Goal: Task Accomplishment & Management: Use online tool/utility

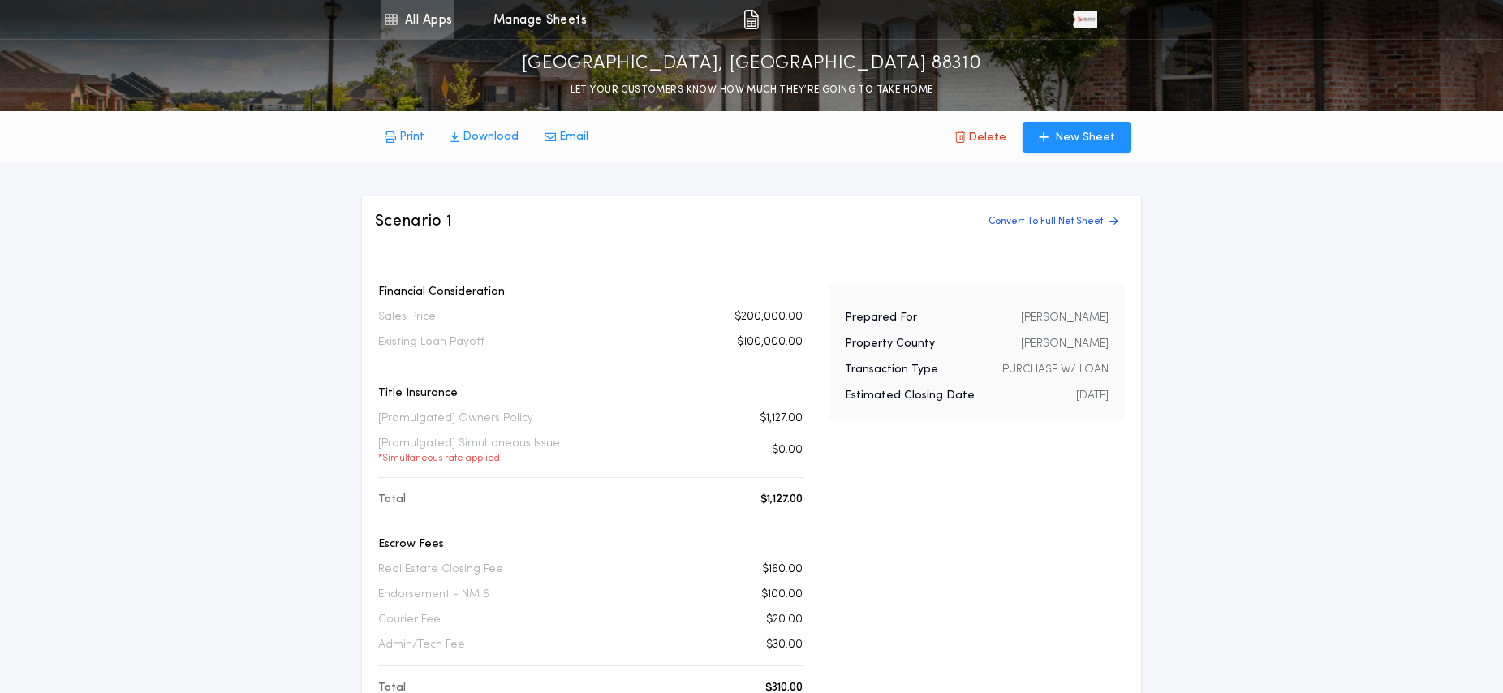
click at [429, 21] on link "All Apps" at bounding box center [418, 19] width 73 height 39
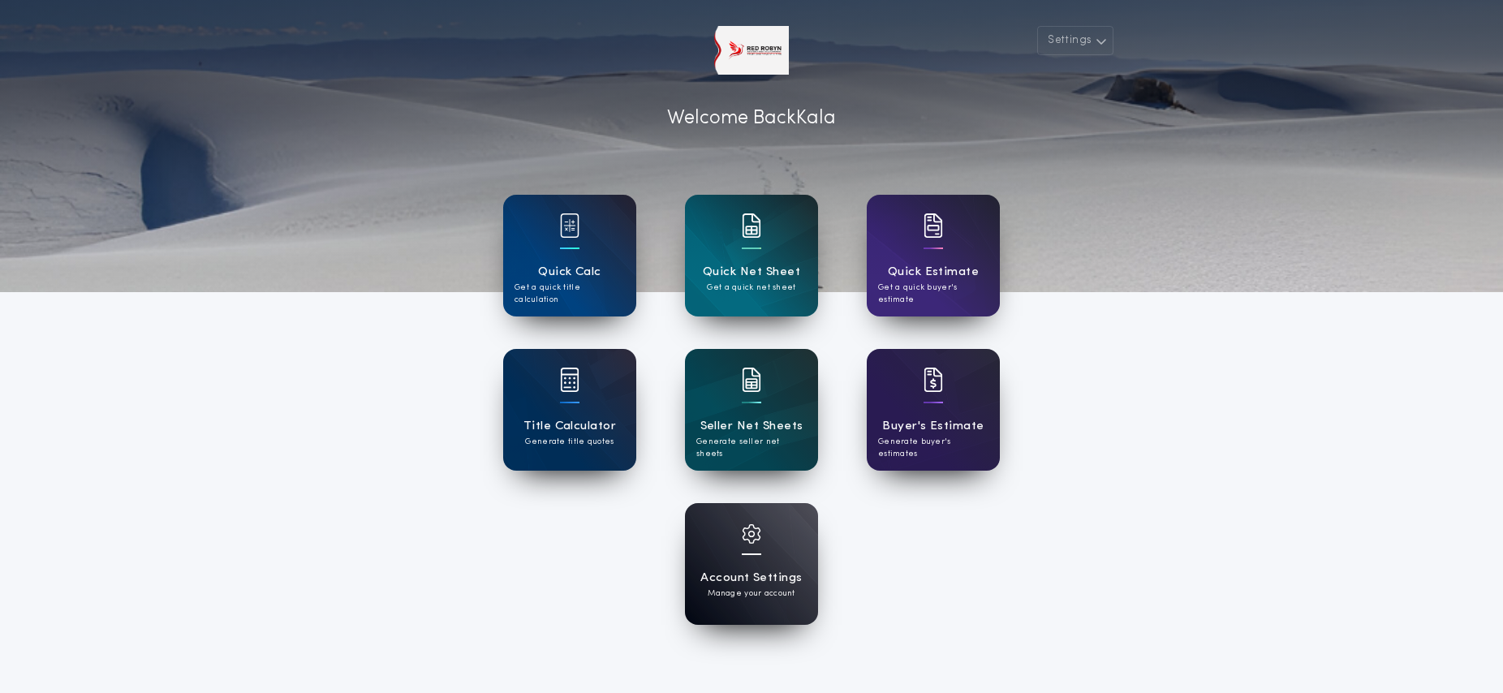
click at [804, 571] on div "Account Settings Manage your account" at bounding box center [751, 564] width 133 height 122
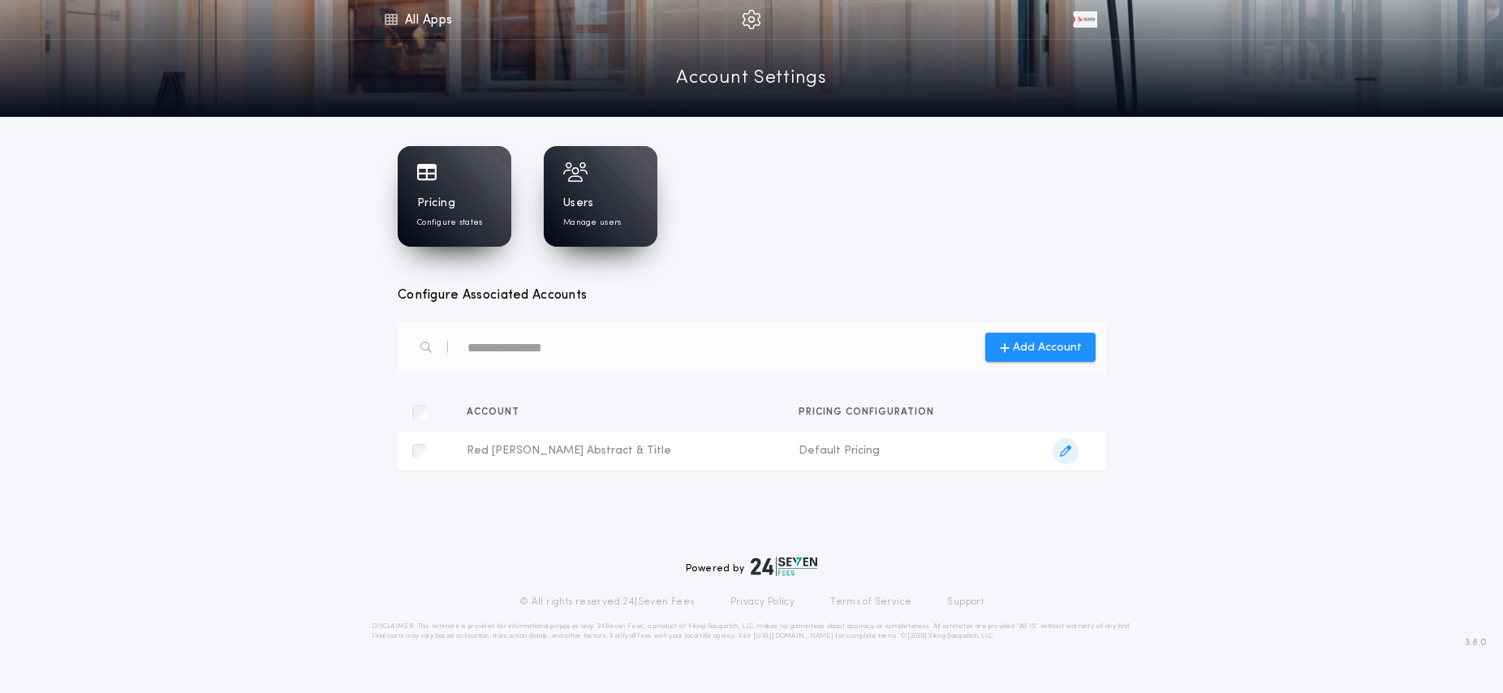
drag, startPoint x: 1057, startPoint y: 450, endPoint x: 1255, endPoint y: 506, distance: 205.8
click at [1060, 450] on icon "button" at bounding box center [1065, 451] width 11 height 11
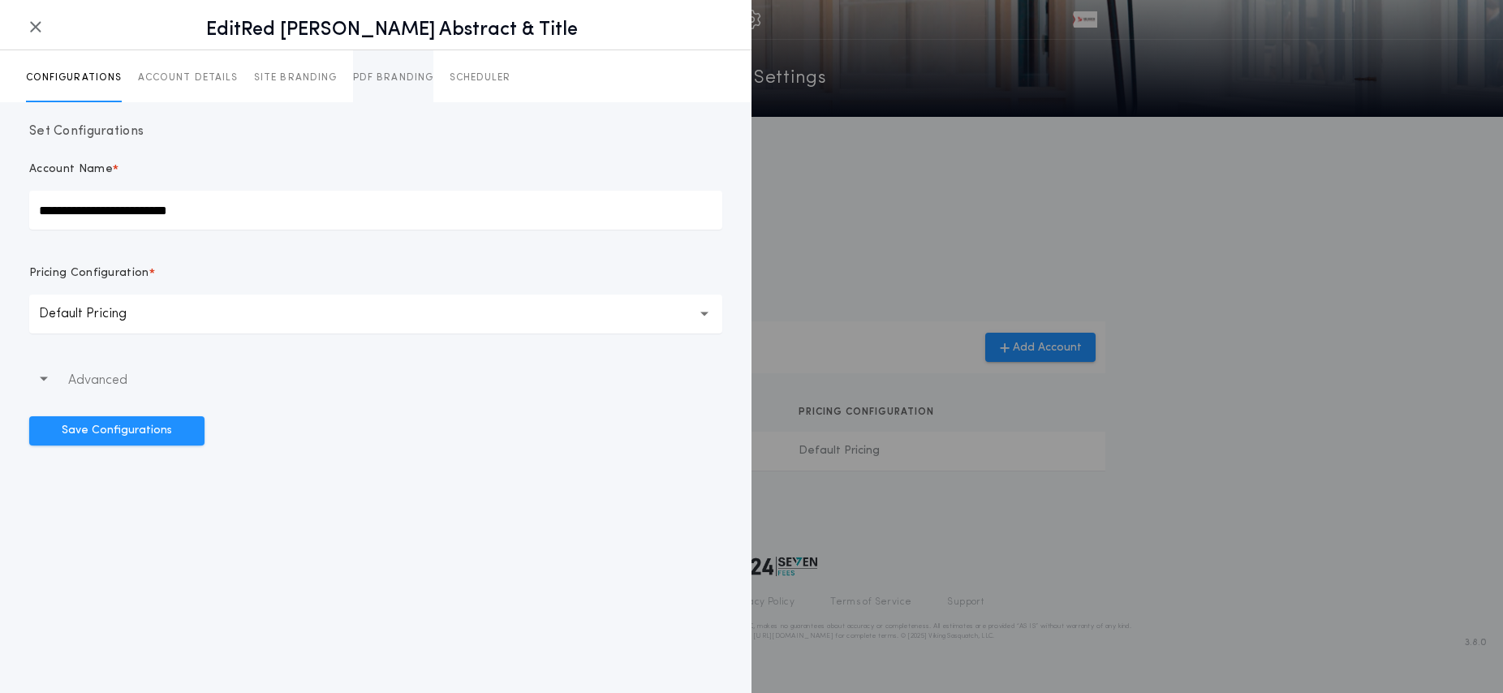
click at [364, 73] on p "PDF BRANDING" at bounding box center [393, 77] width 80 height 13
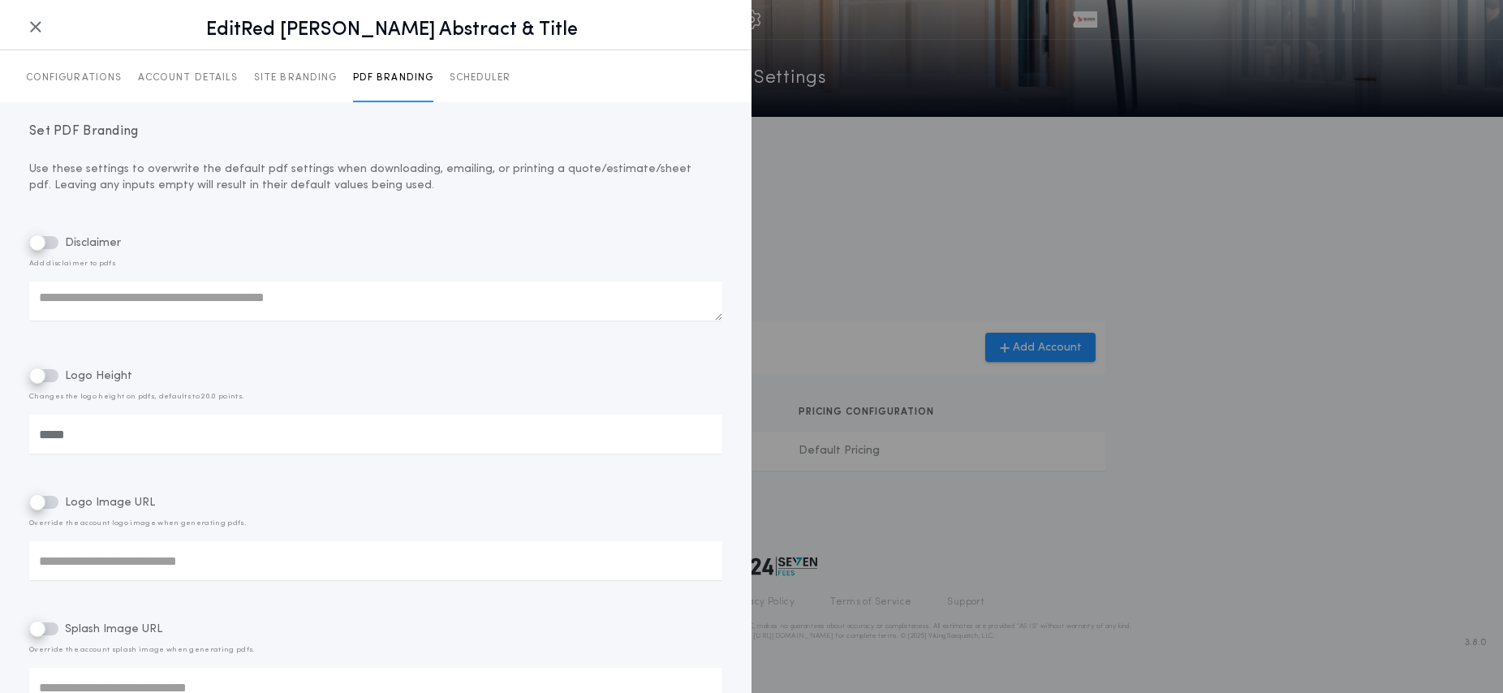
click at [1210, 304] on div at bounding box center [751, 346] width 1503 height 693
click at [35, 28] on icon "button" at bounding box center [35, 27] width 13 height 1
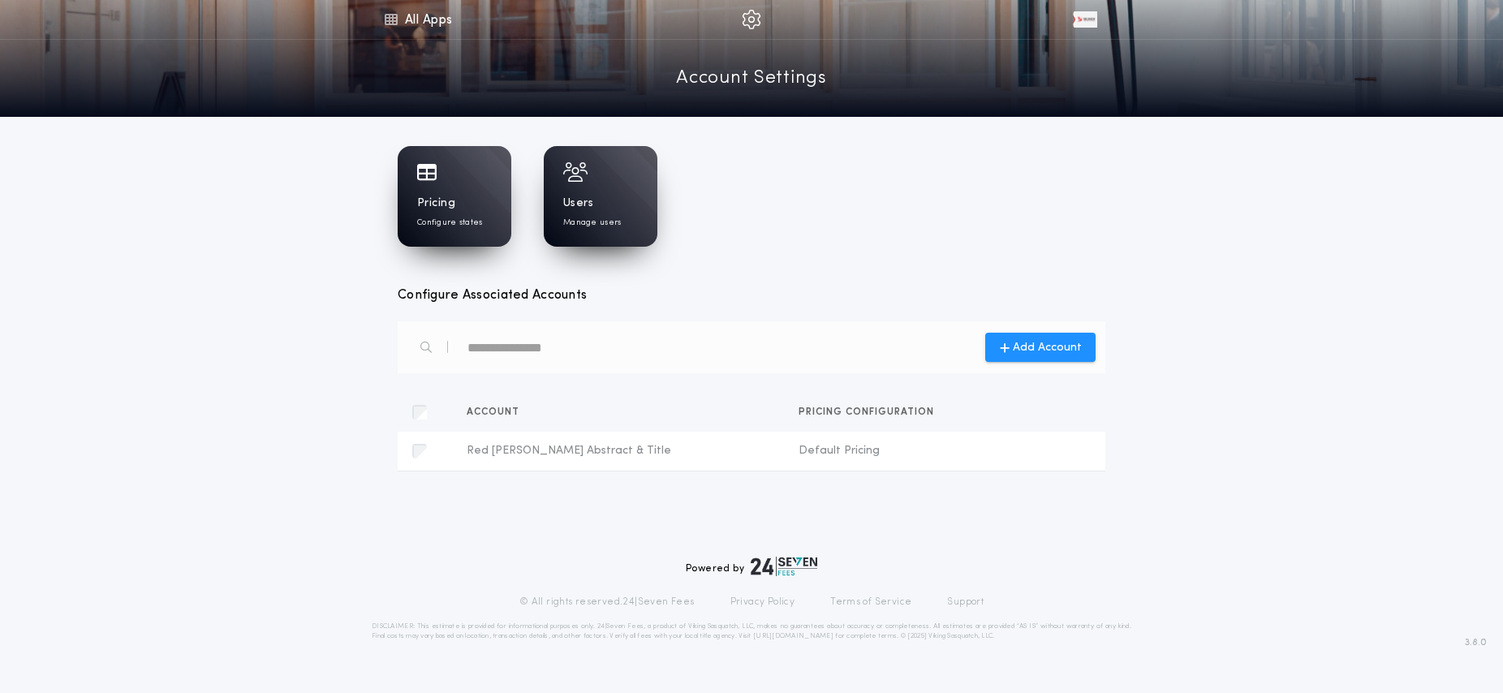
drag, startPoint x: 846, startPoint y: 274, endPoint x: 623, endPoint y: 254, distance: 223.3
click at [846, 274] on div "Pricing Configure states Users Manage users Configure Associated Accounts Add A…" at bounding box center [752, 343] width 708 height 401
click at [526, 458] on span "Red [PERSON_NAME] Abstract & Title" at bounding box center [620, 451] width 306 height 16
click at [1060, 451] on icon "button" at bounding box center [1065, 451] width 11 height 11
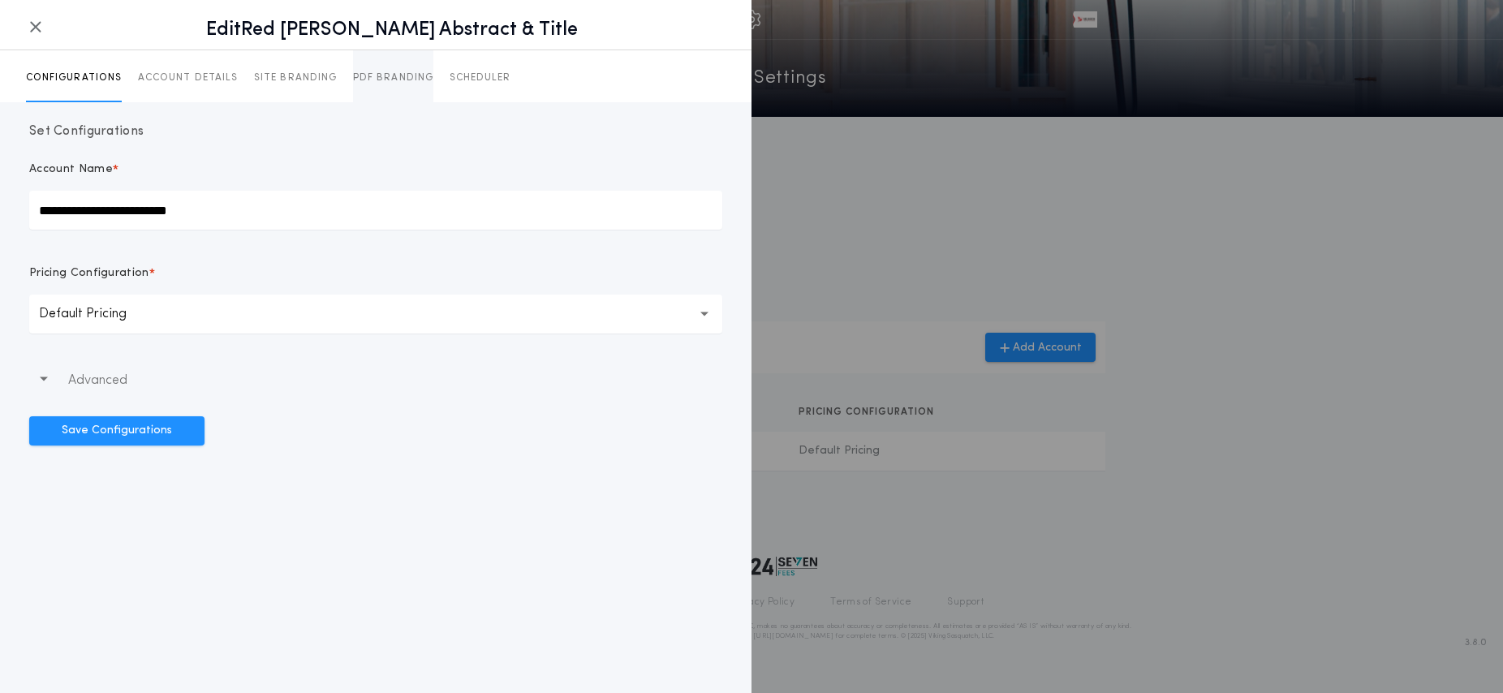
click at [380, 79] on p "PDF BRANDING" at bounding box center [393, 77] width 80 height 13
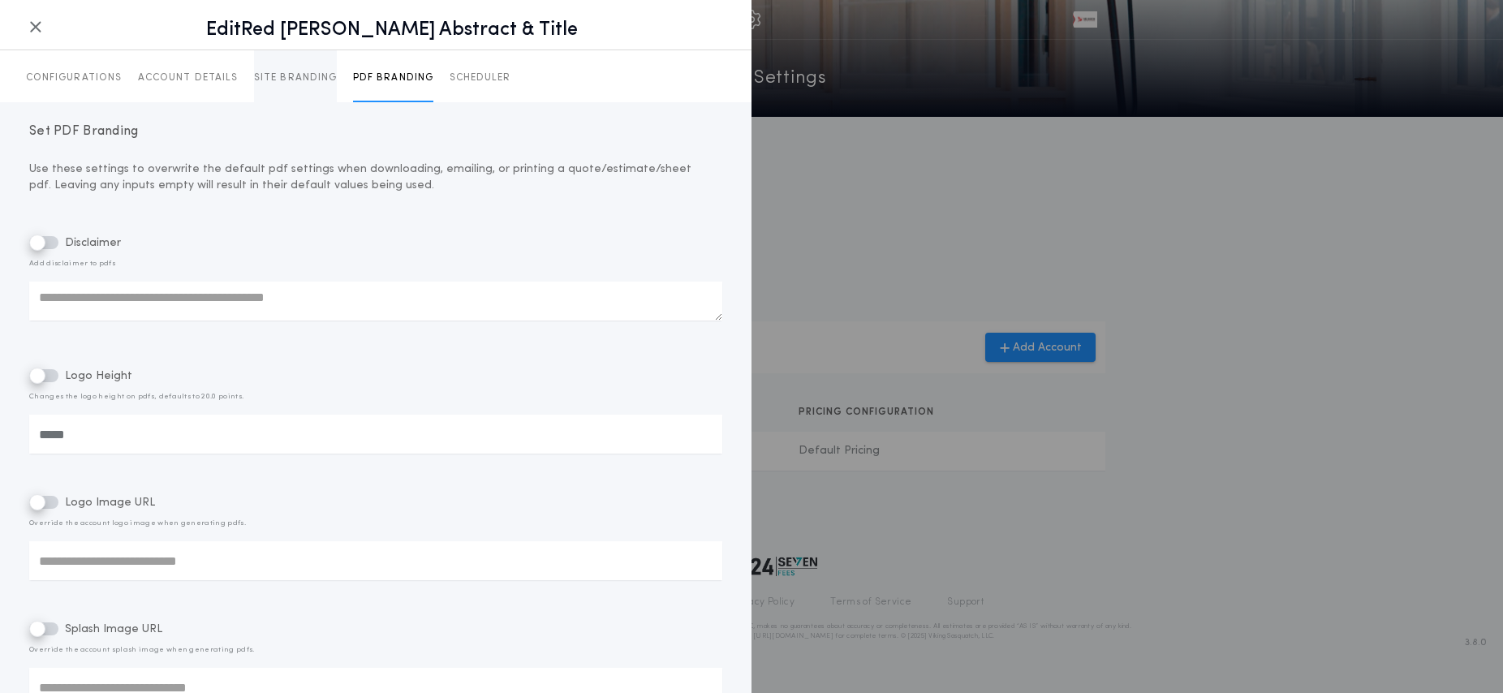
click at [283, 78] on p "SITE BRANDING" at bounding box center [295, 77] width 83 height 13
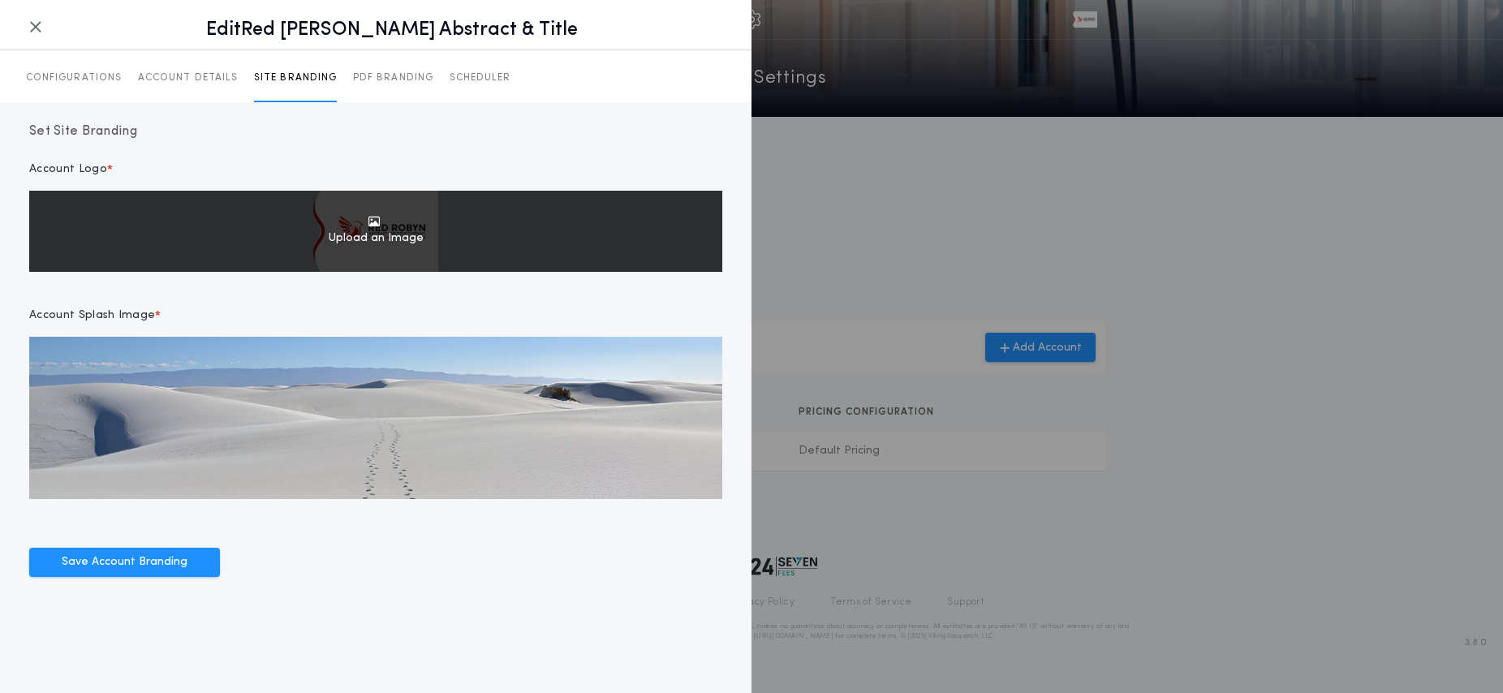
click at [377, 239] on span "Upload an Image" at bounding box center [376, 231] width 95 height 31
click at [0, 0] on input "Upload an Image" at bounding box center [0, 0] width 0 height 0
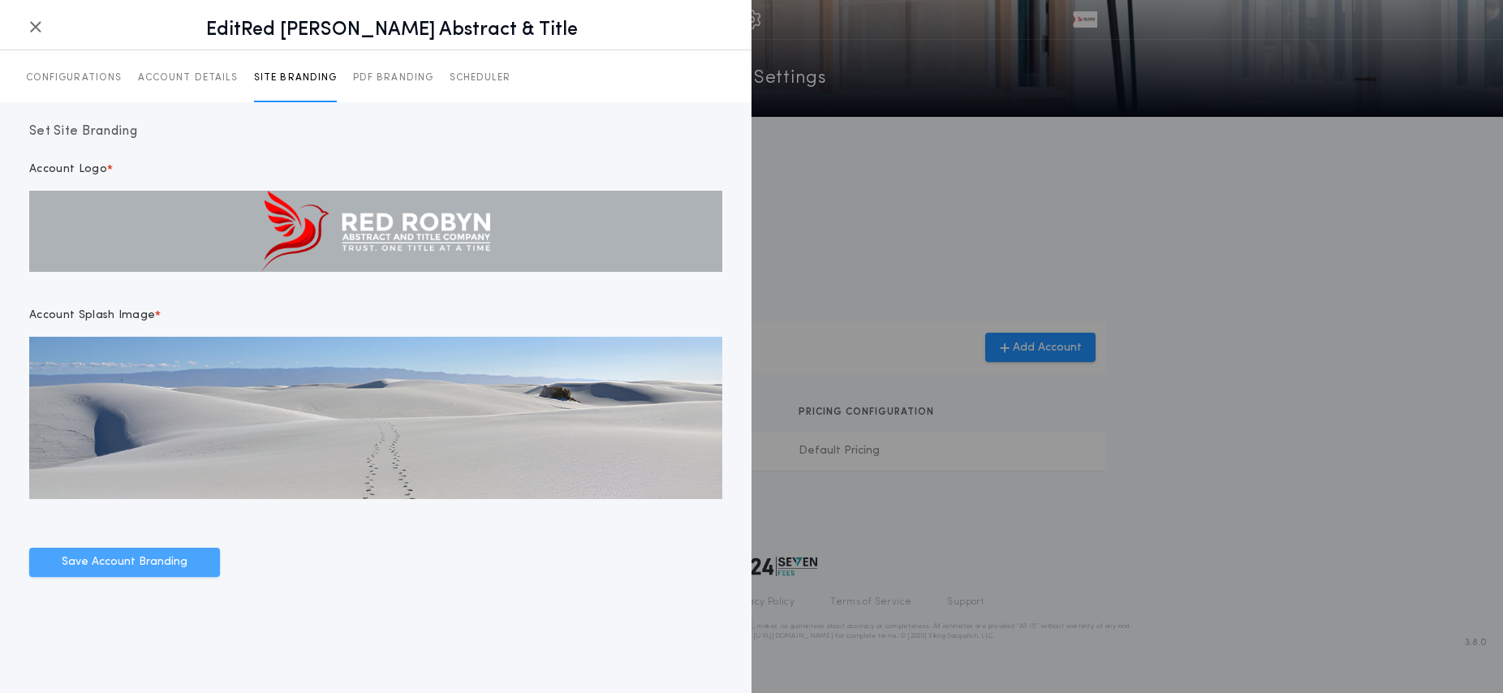
drag, startPoint x: 151, startPoint y: 566, endPoint x: 201, endPoint y: 569, distance: 50.4
click at [151, 566] on button "Save Account Branding" at bounding box center [124, 562] width 191 height 29
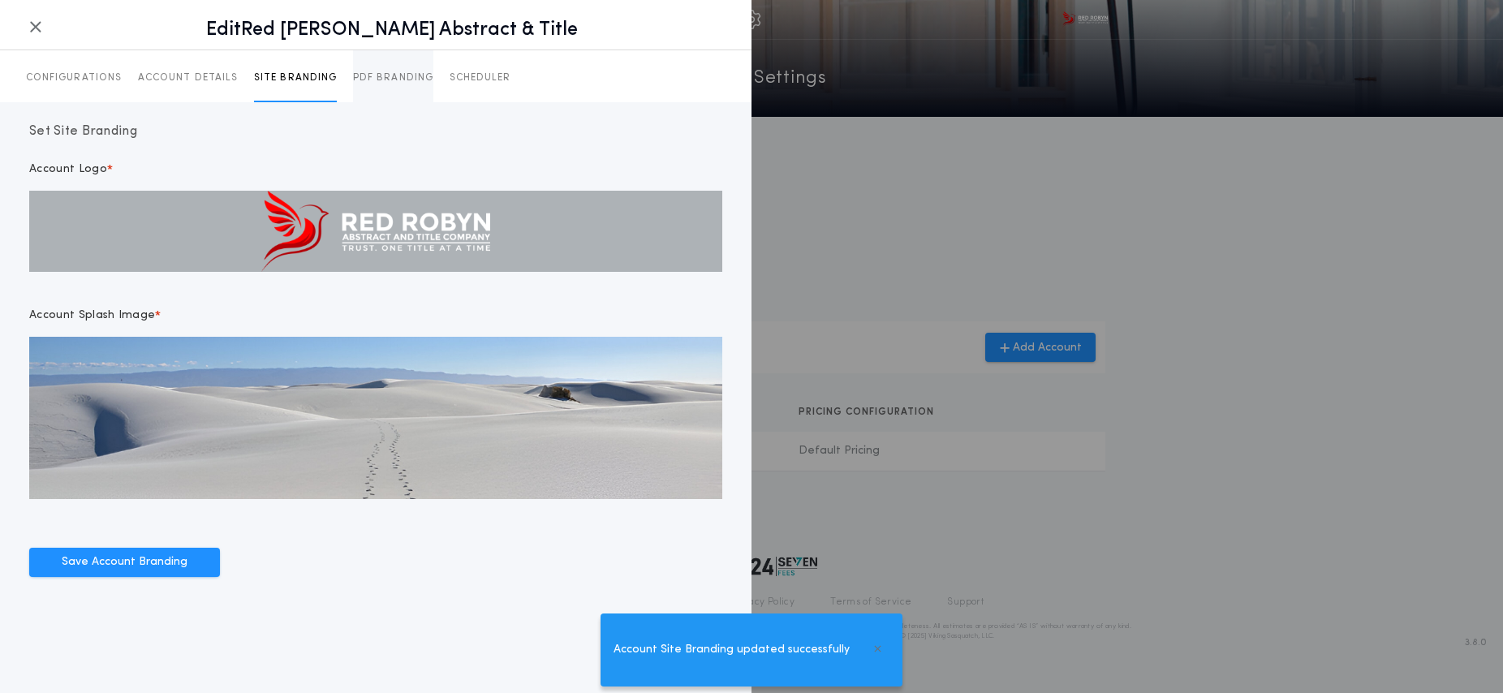
click at [394, 88] on button "PDF BRANDING" at bounding box center [393, 76] width 80 height 52
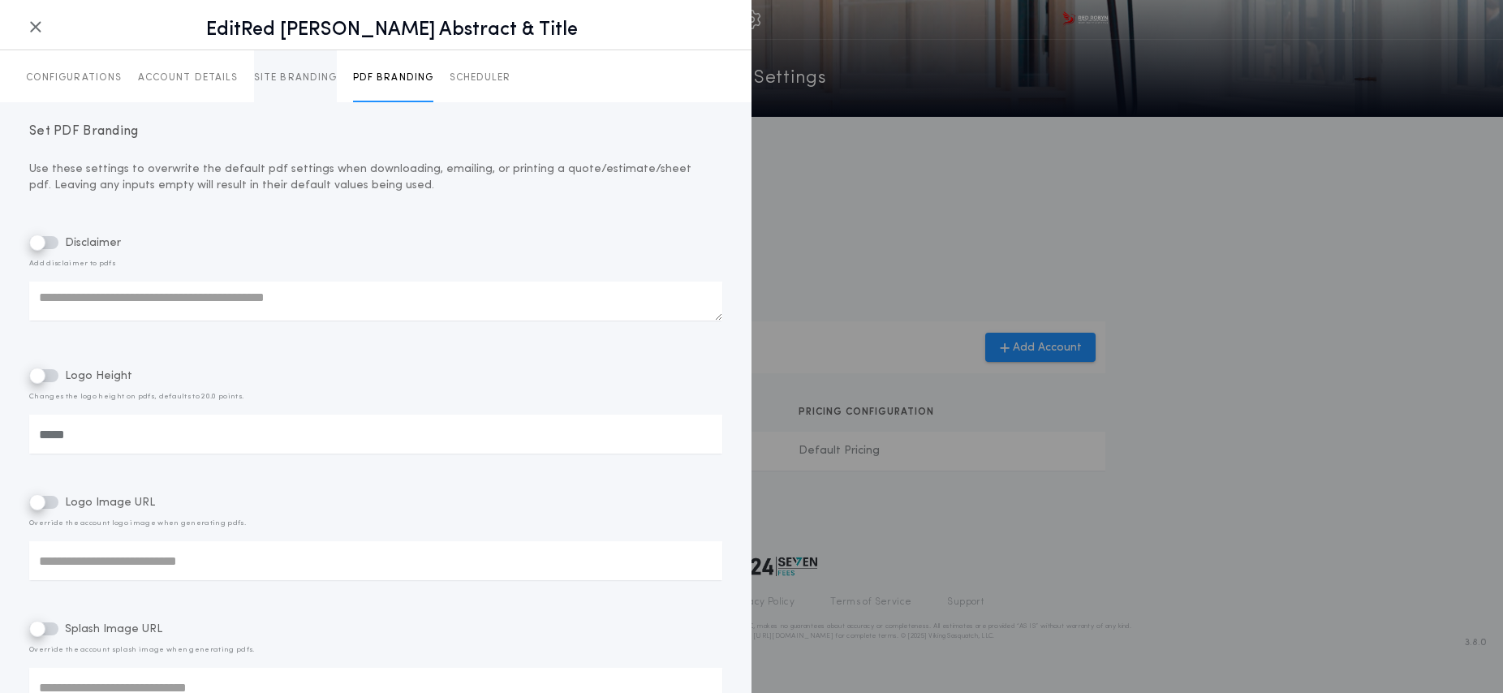
click at [300, 87] on button "SITE BRANDING" at bounding box center [295, 76] width 83 height 52
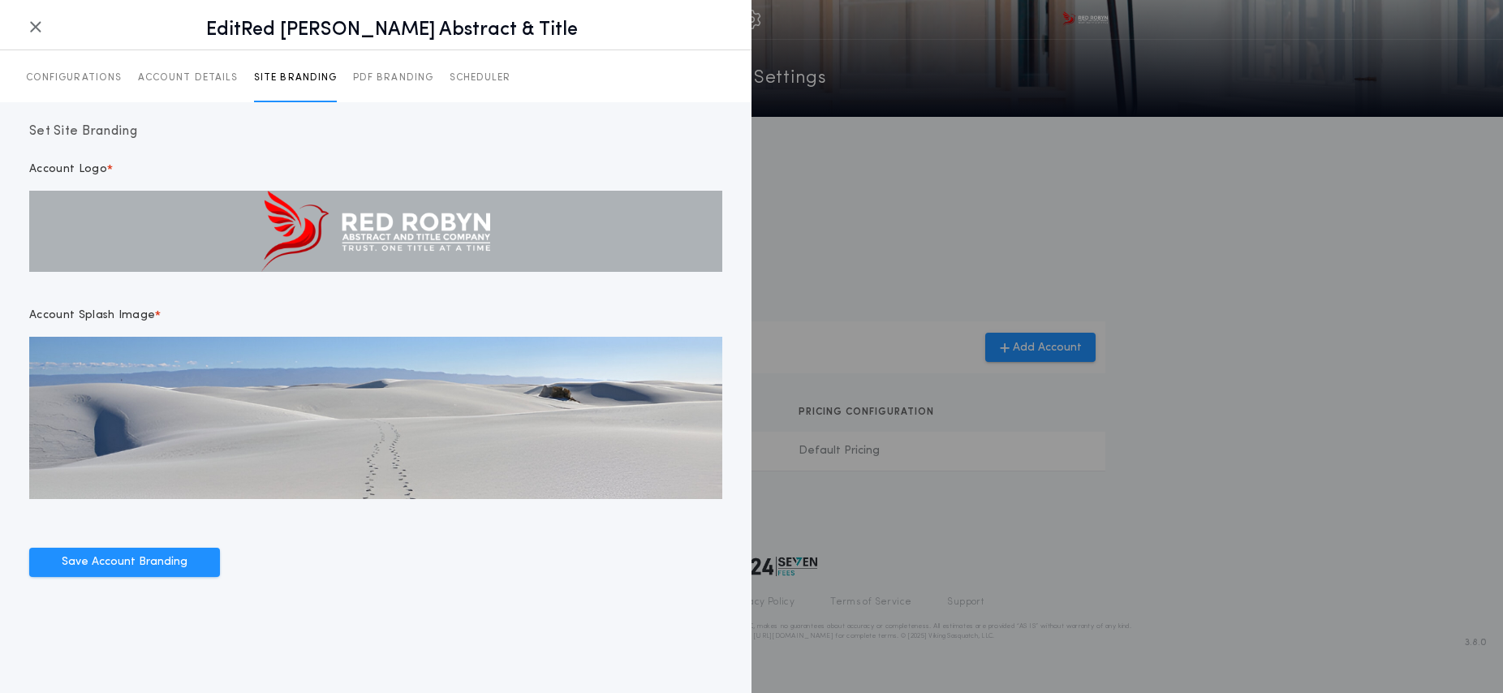
drag, startPoint x: 33, startPoint y: 30, endPoint x: 202, endPoint y: 45, distance: 169.5
click at [33, 28] on icon "button" at bounding box center [35, 27] width 13 height 1
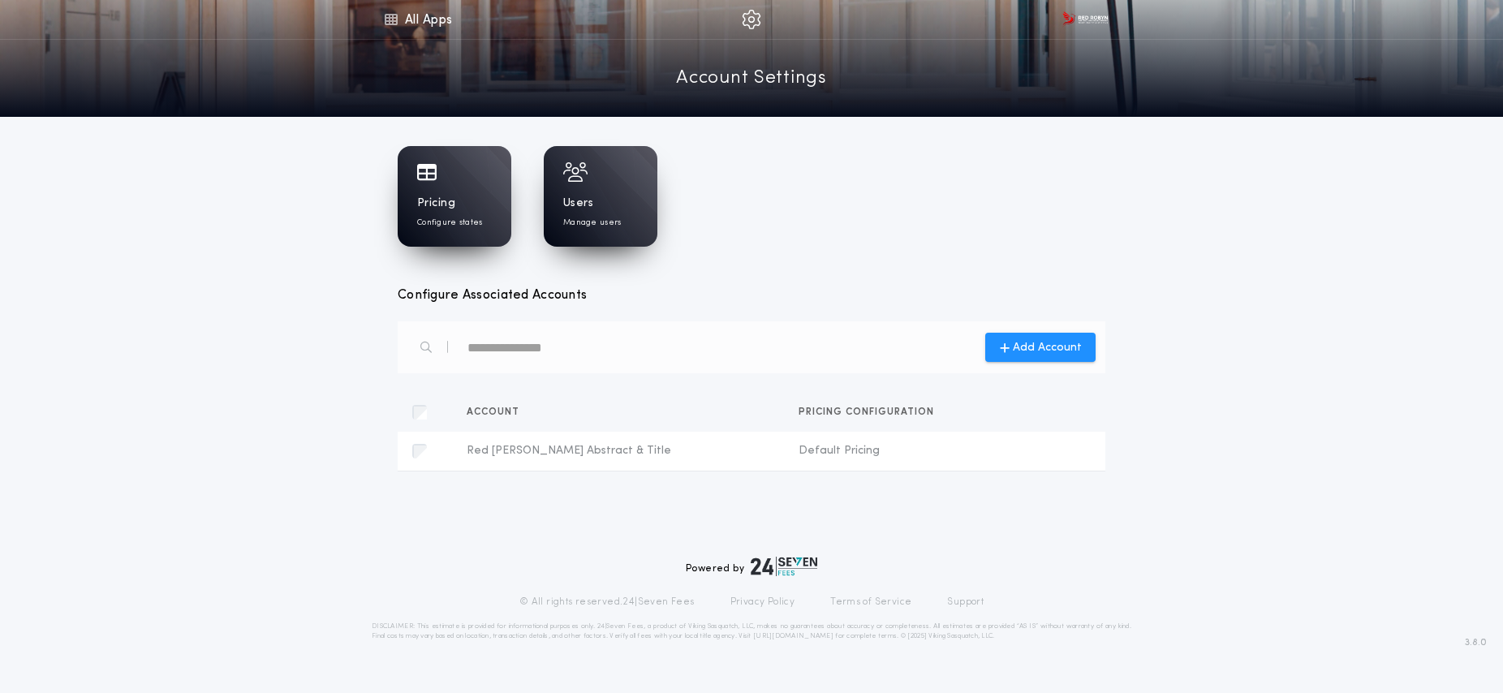
click at [987, 257] on div "Pricing Configure states Users Manage users Configure Associated Accounts Add A…" at bounding box center [752, 343] width 708 height 401
click at [393, 23] on icon at bounding box center [390, 19] width 15 height 19
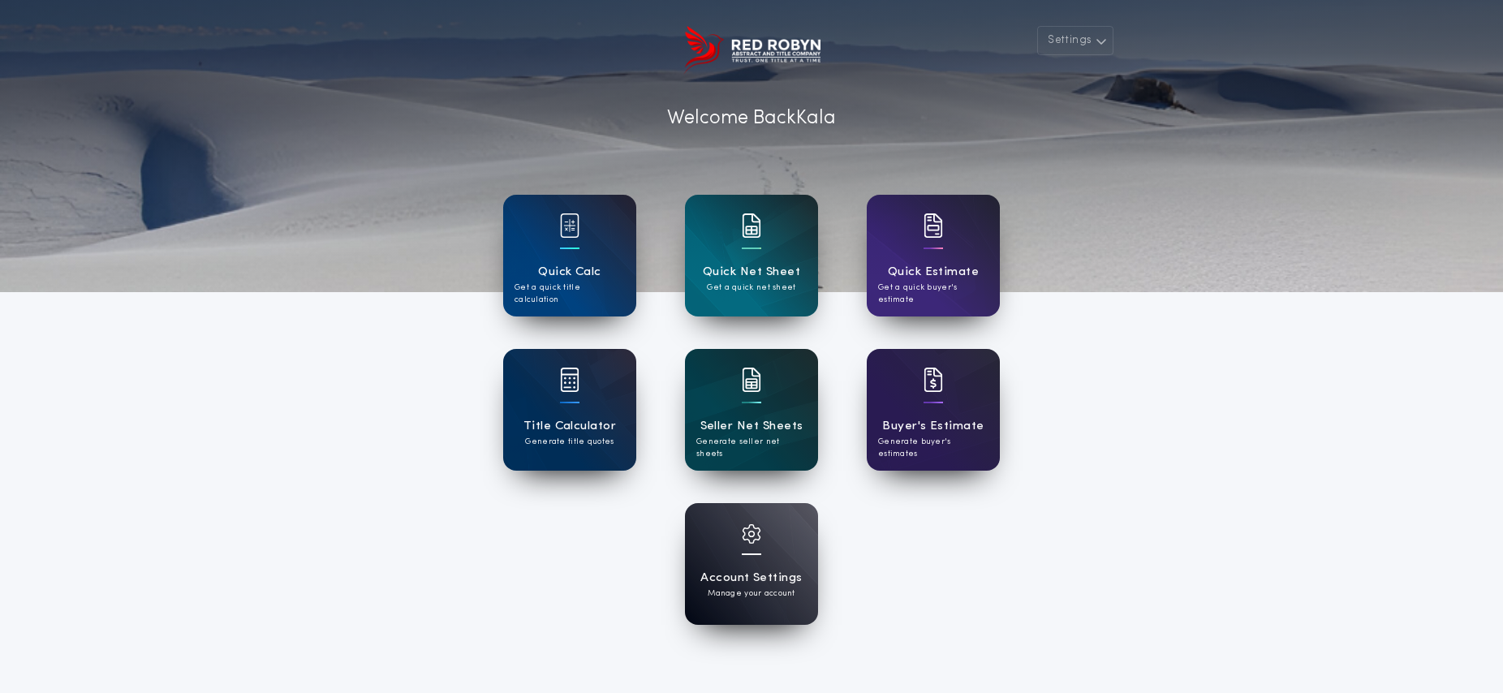
click at [762, 420] on h1 "Seller Net Sheets" at bounding box center [752, 426] width 103 height 19
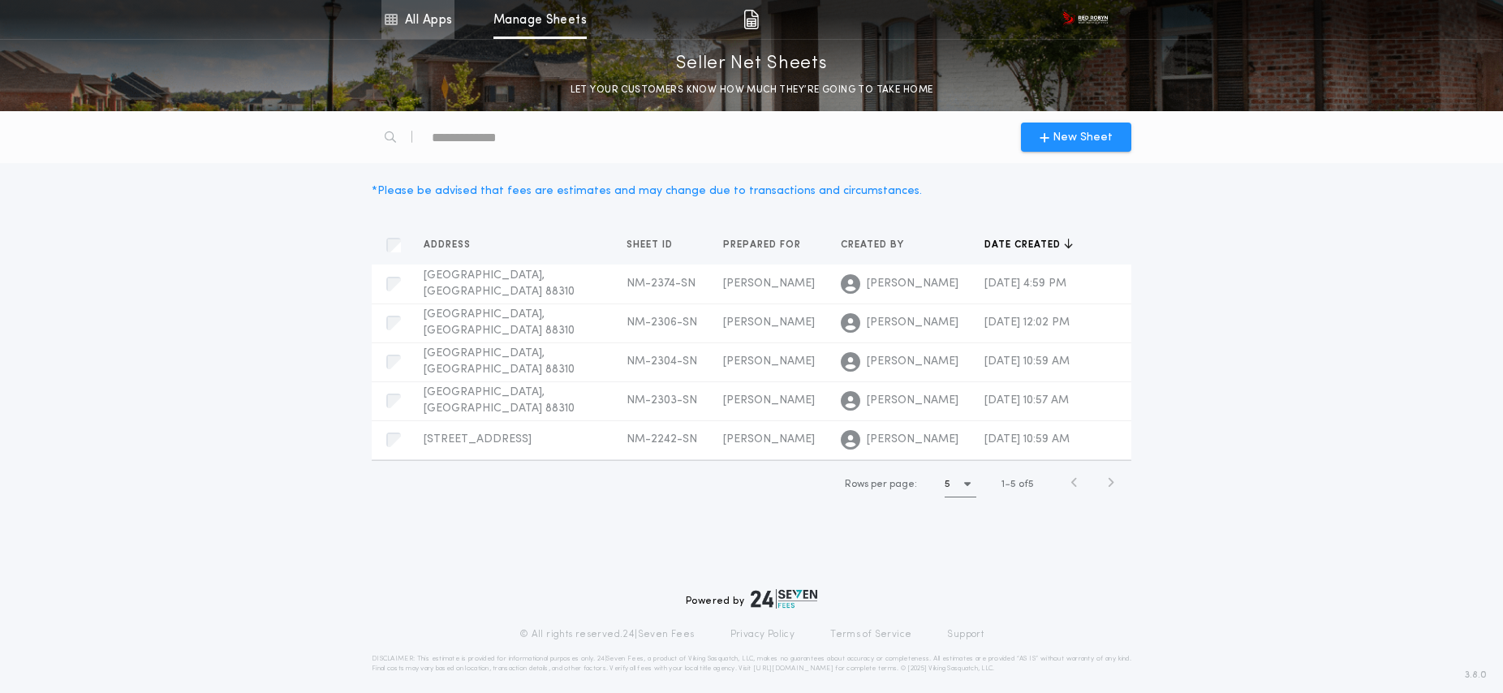
click at [420, 32] on link "All Apps" at bounding box center [418, 19] width 73 height 39
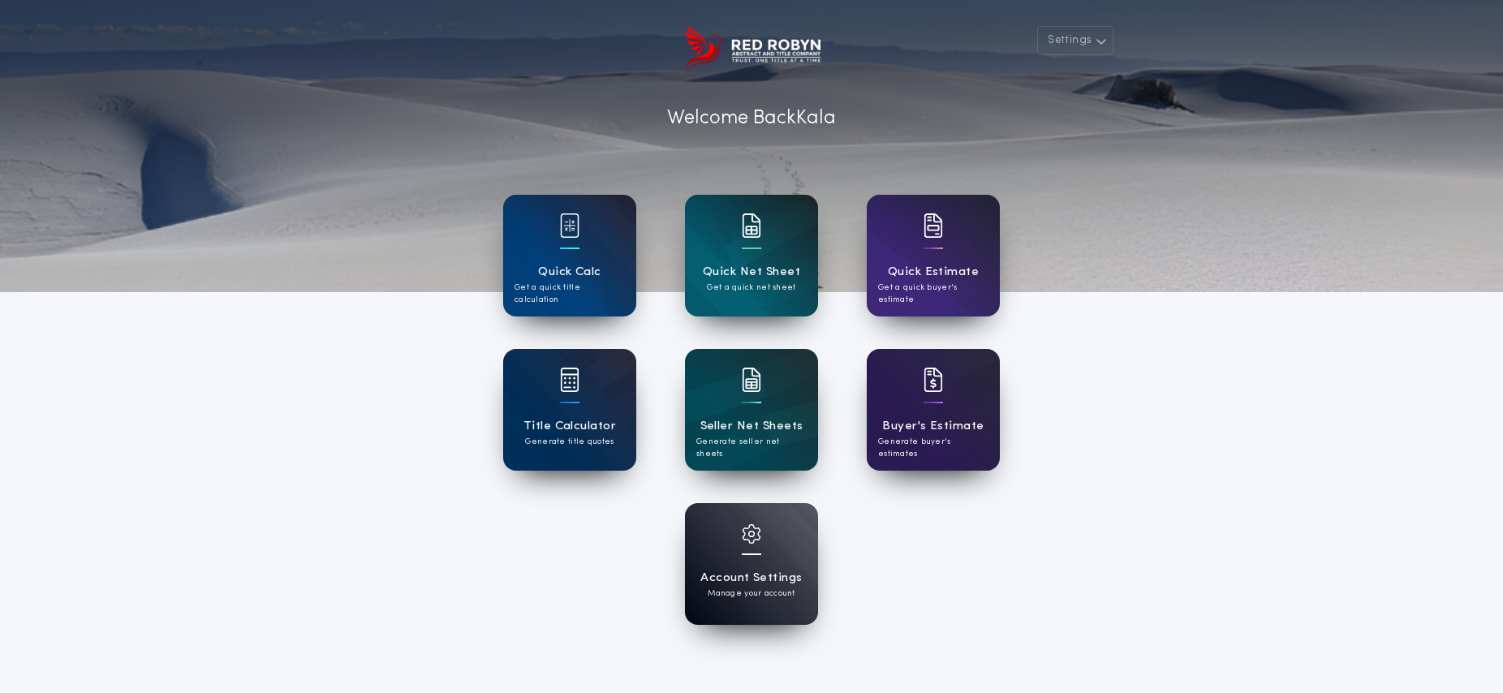
click at [750, 277] on h1 "Quick Net Sheet" at bounding box center [751, 272] width 97 height 19
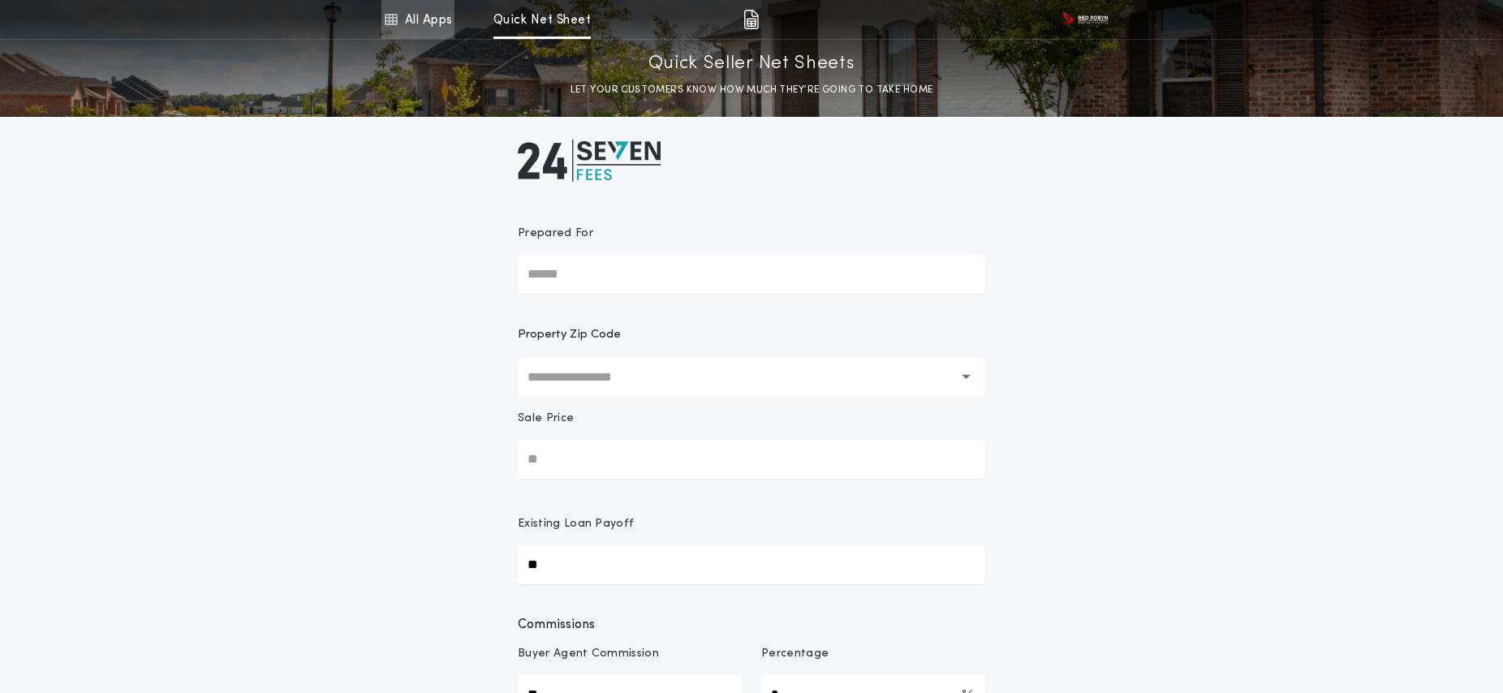
click at [440, 21] on link "All Apps" at bounding box center [418, 19] width 73 height 39
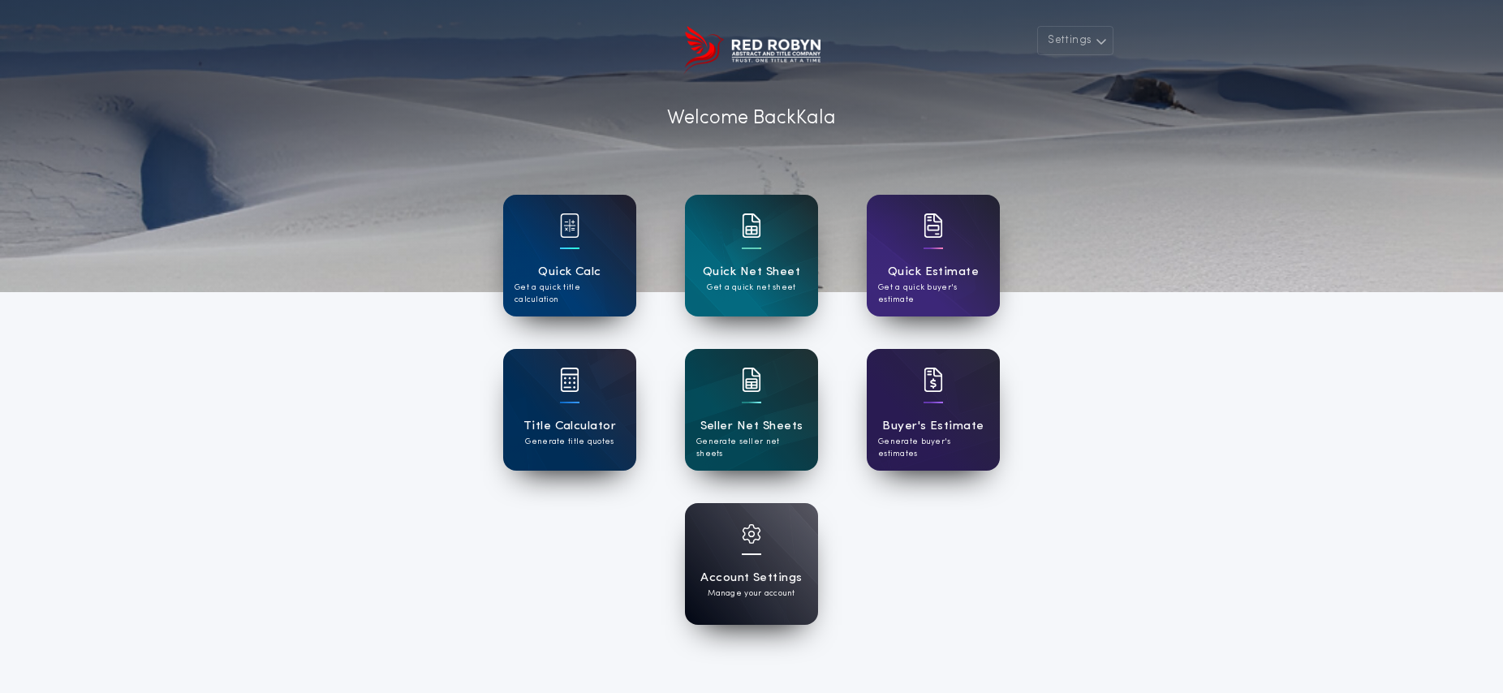
click at [553, 245] on div "Quick Calc Get a quick title calculation" at bounding box center [569, 256] width 133 height 122
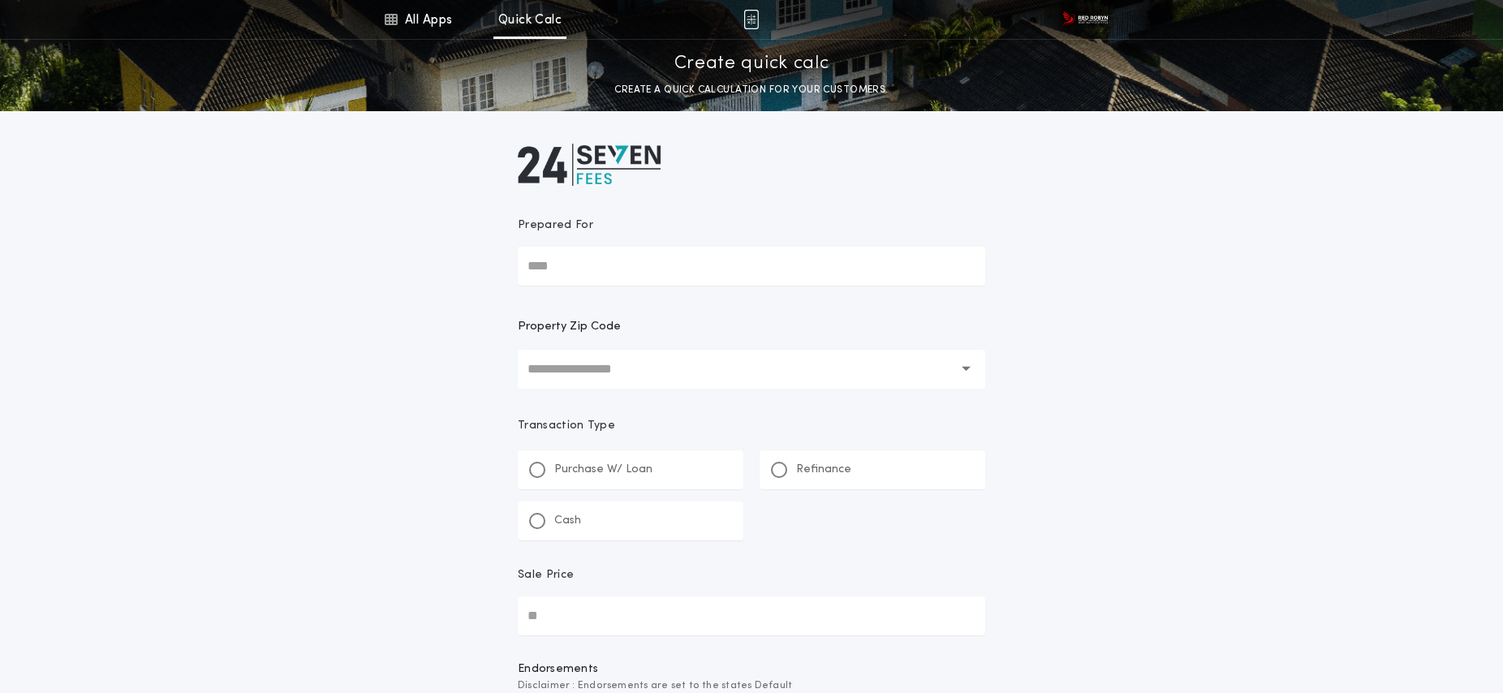
click at [617, 372] on input "text" at bounding box center [740, 369] width 425 height 39
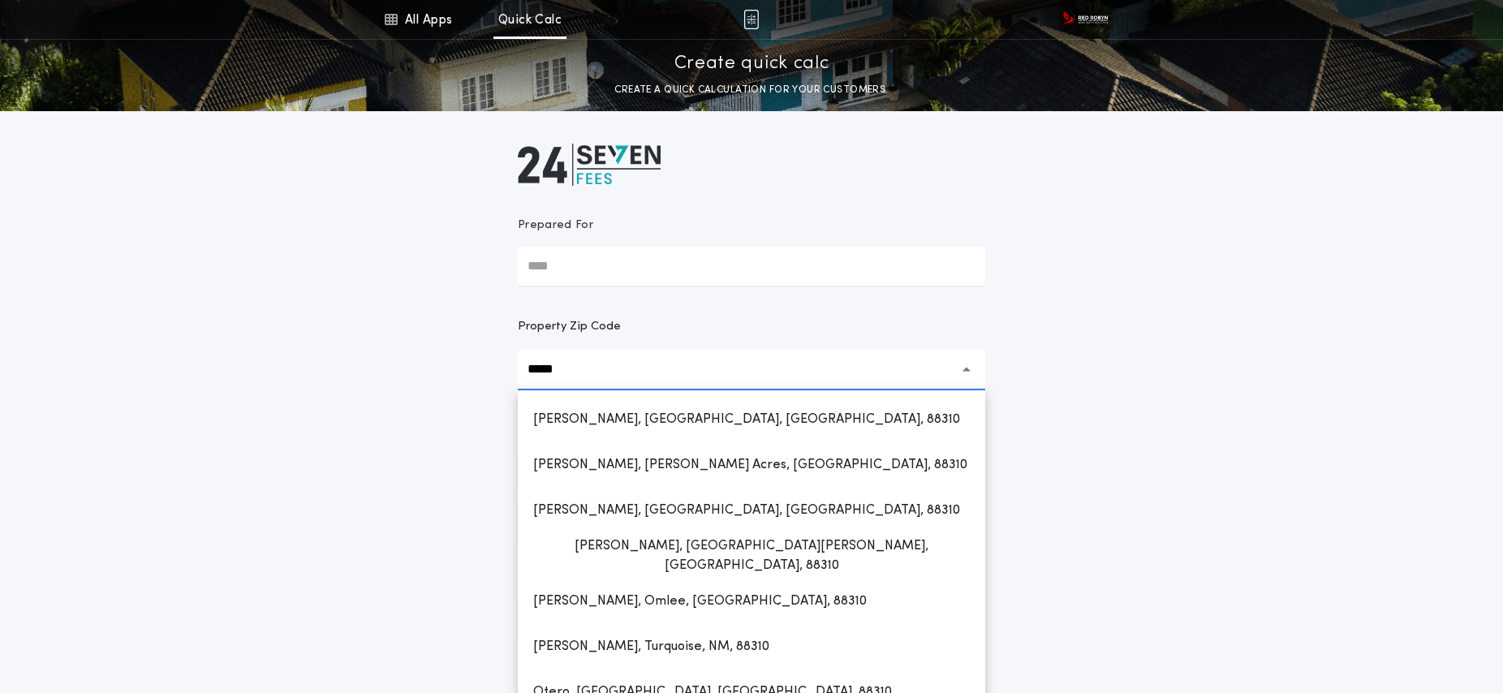
click at [625, 420] on h1 "[PERSON_NAME], [GEOGRAPHIC_DATA], [GEOGRAPHIC_DATA], 88310" at bounding box center [746, 419] width 453 height 39
type input "**********"
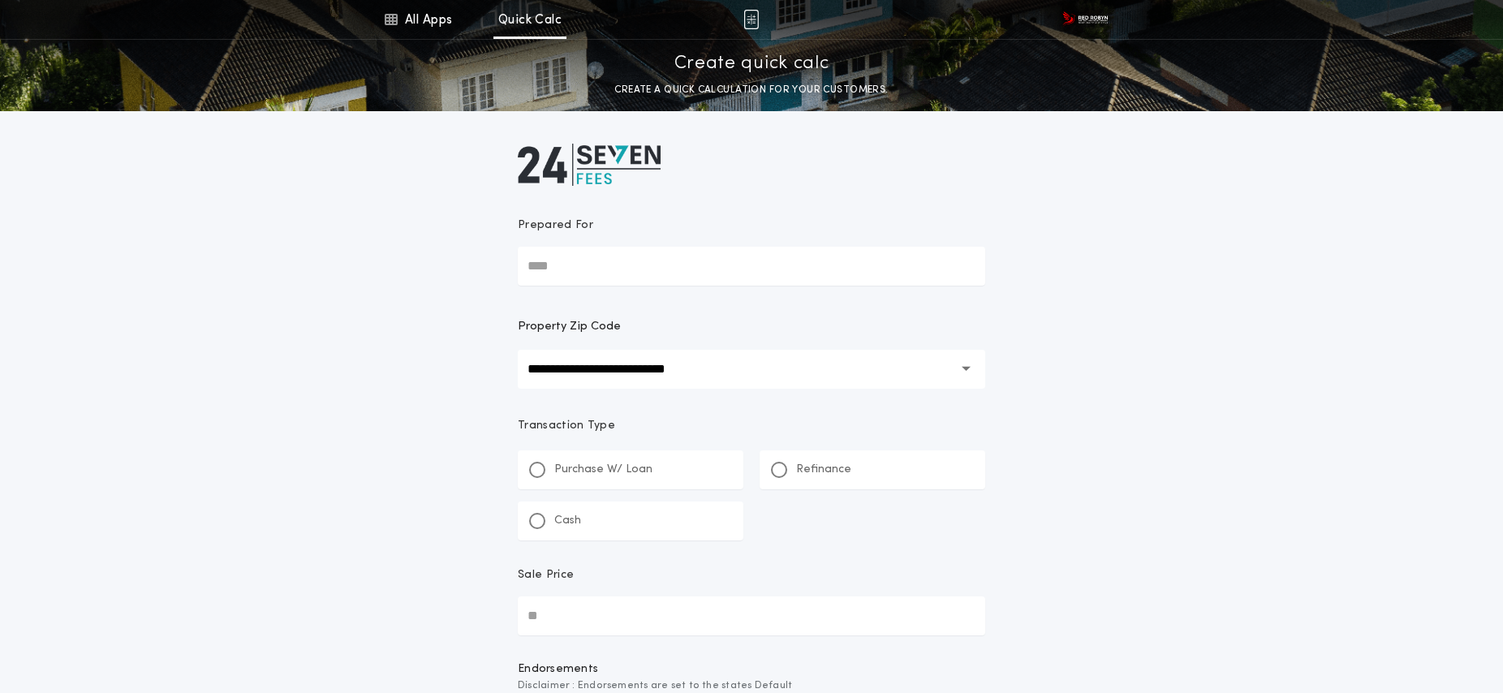
drag, startPoint x: 540, startPoint y: 522, endPoint x: 590, endPoint y: 601, distance: 93.4
click at [541, 524] on div at bounding box center [537, 521] width 16 height 16
click at [592, 611] on input "Sale Price" at bounding box center [752, 616] width 468 height 39
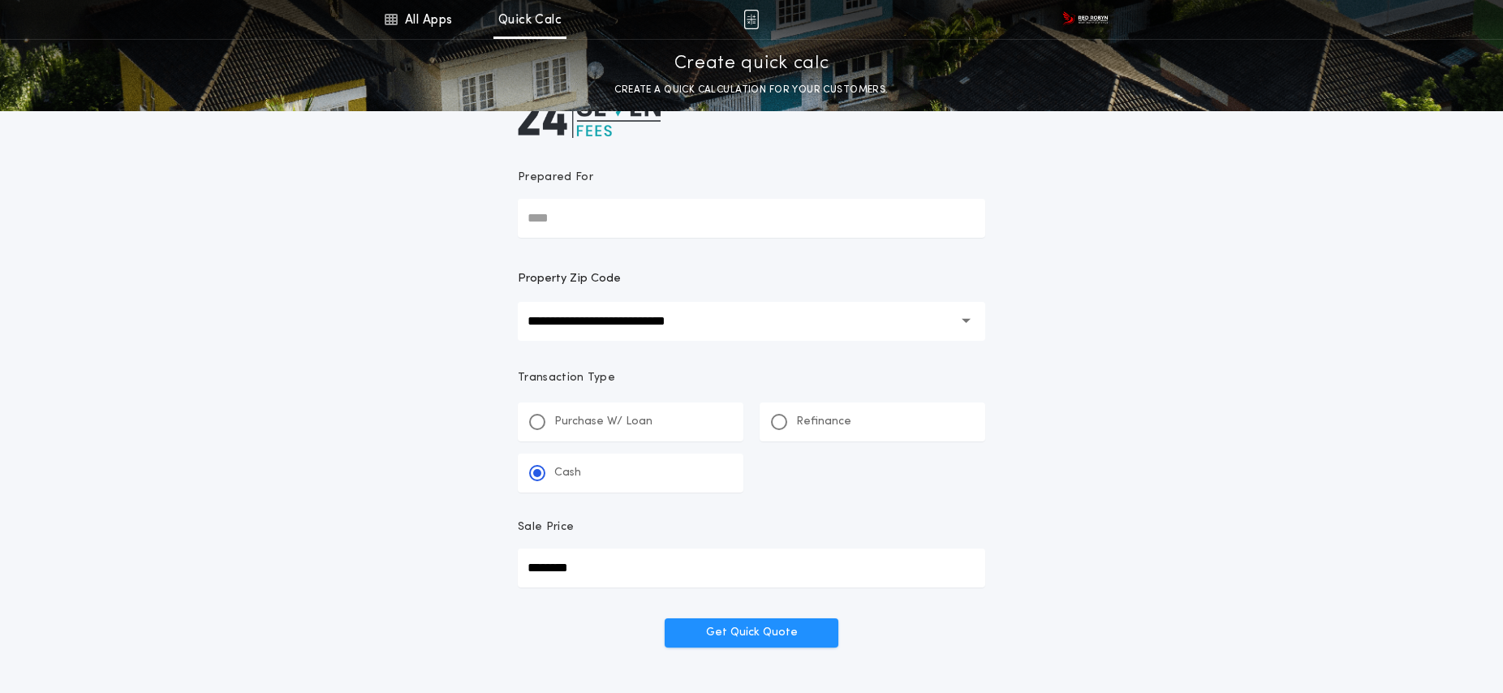
scroll to position [136, 0]
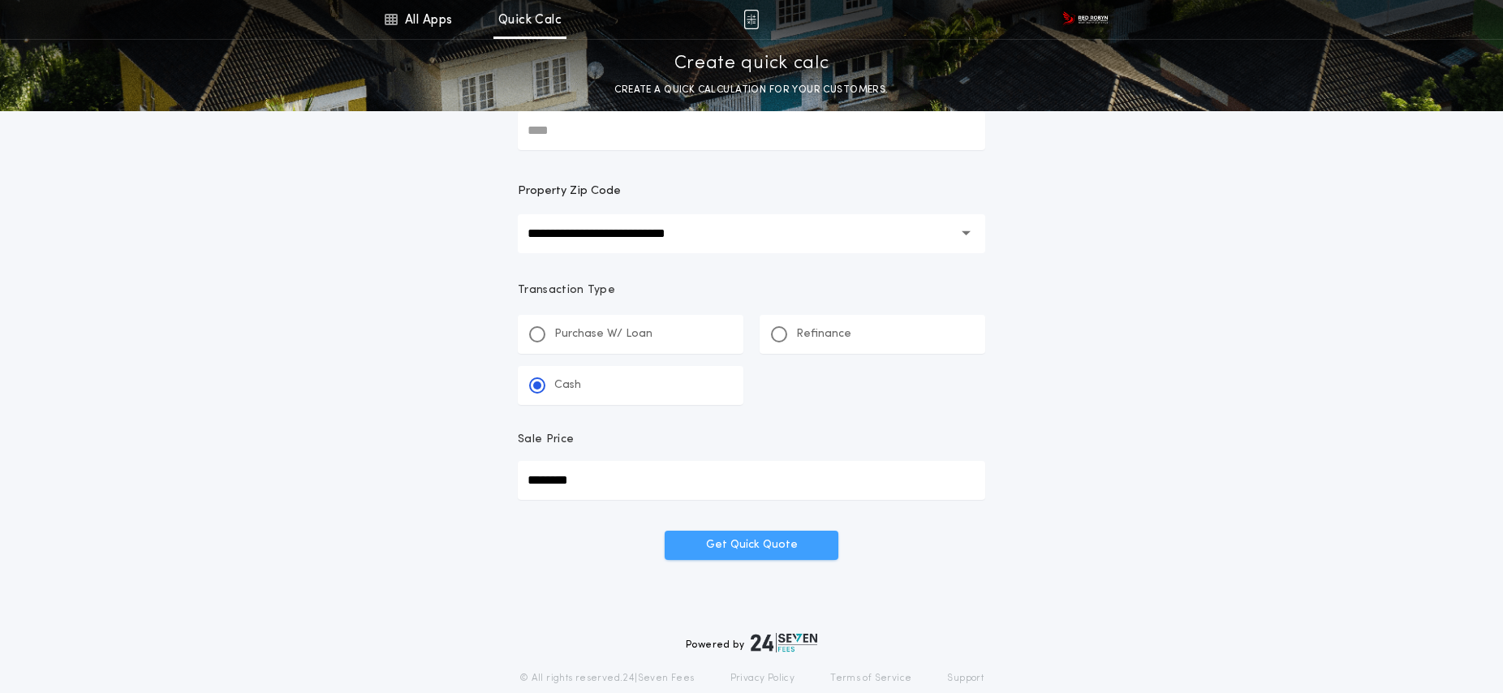
type input "********"
click at [712, 533] on button "Get Quick Quote" at bounding box center [752, 545] width 174 height 29
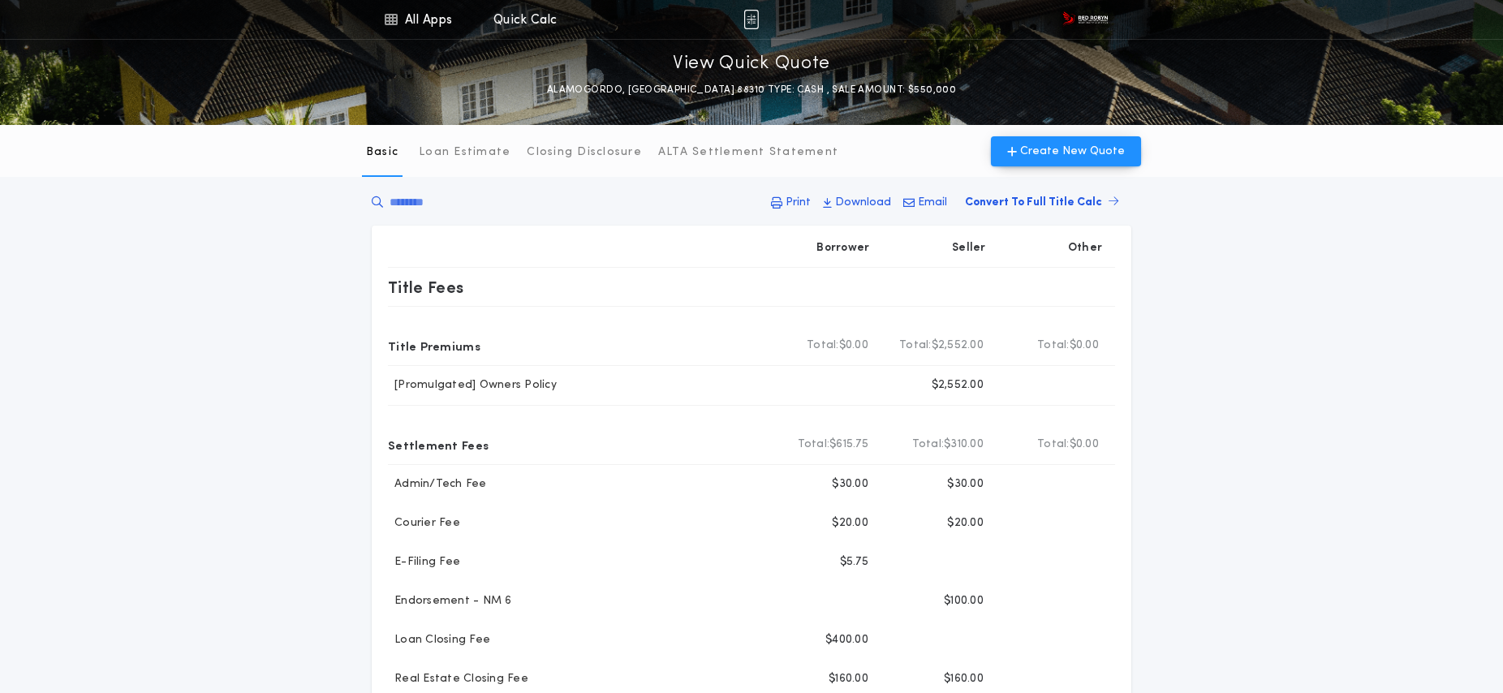
click at [808, 203] on p "Print" at bounding box center [798, 203] width 25 height 16
click at [436, 8] on link "All Apps" at bounding box center [418, 19] width 73 height 39
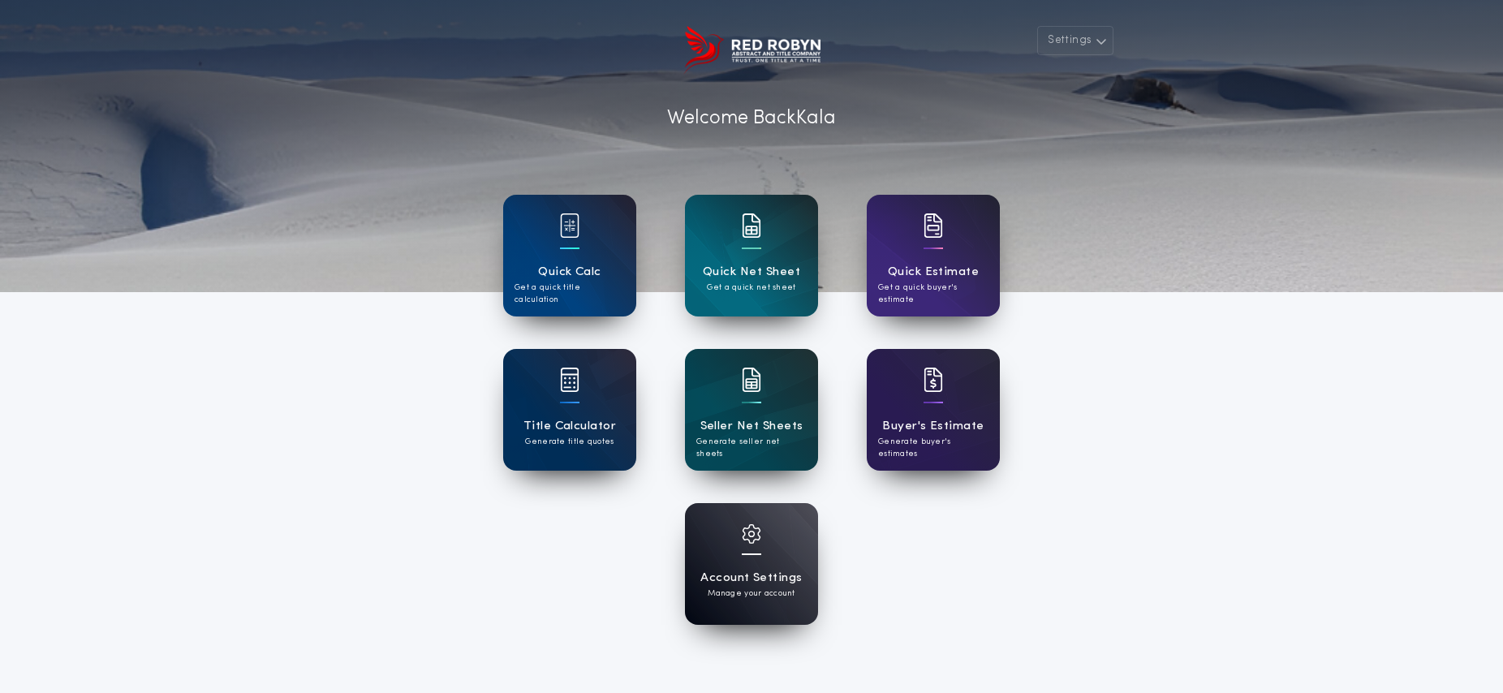
click at [732, 582] on h1 "Account Settings" at bounding box center [751, 578] width 101 height 19
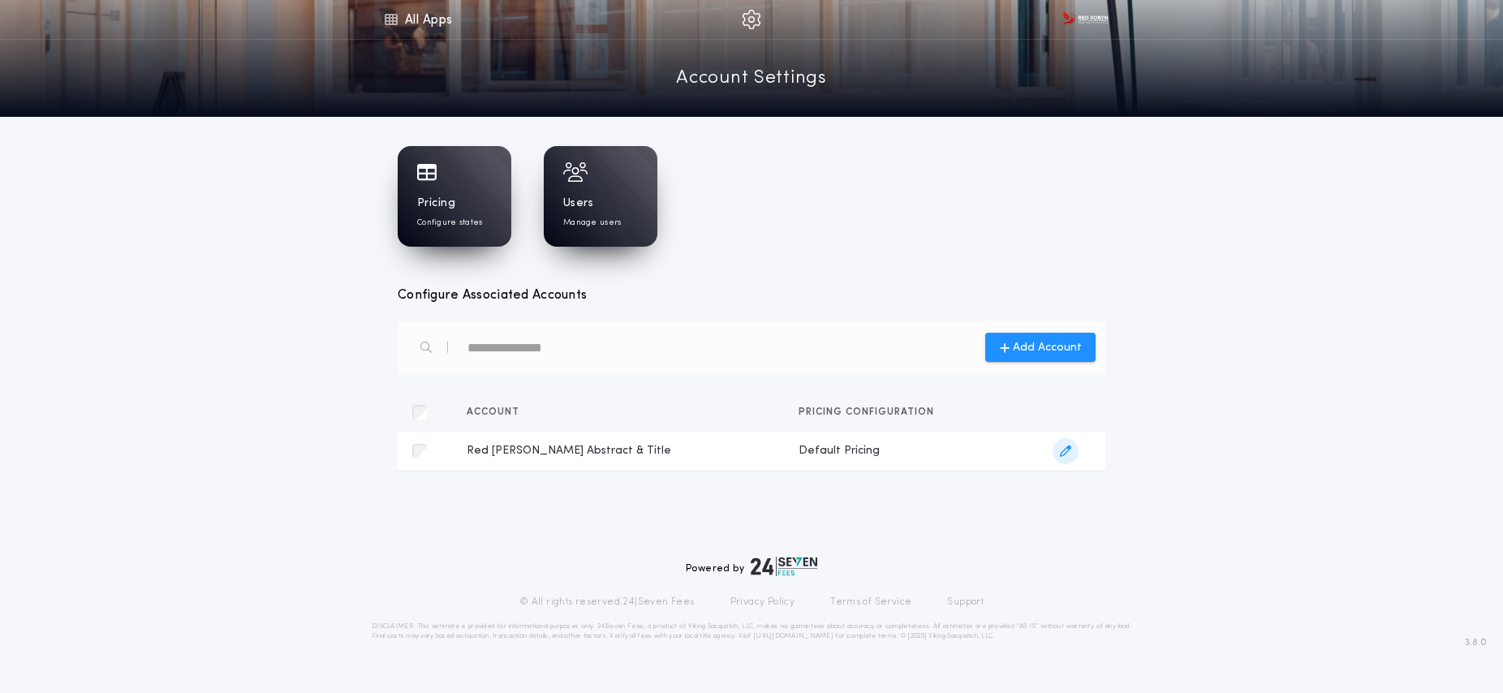
click at [1060, 451] on icon "button" at bounding box center [1065, 451] width 11 height 11
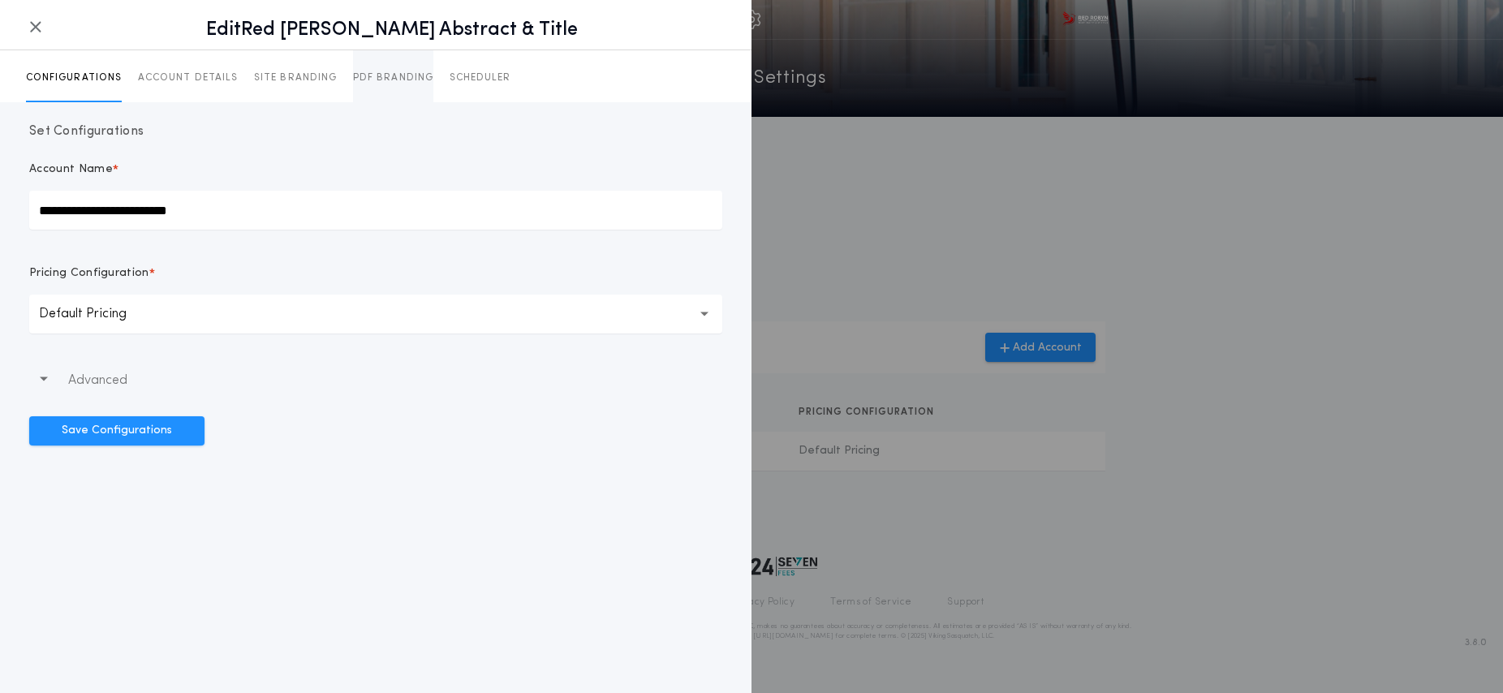
click at [388, 74] on p "PDF BRANDING" at bounding box center [393, 77] width 80 height 13
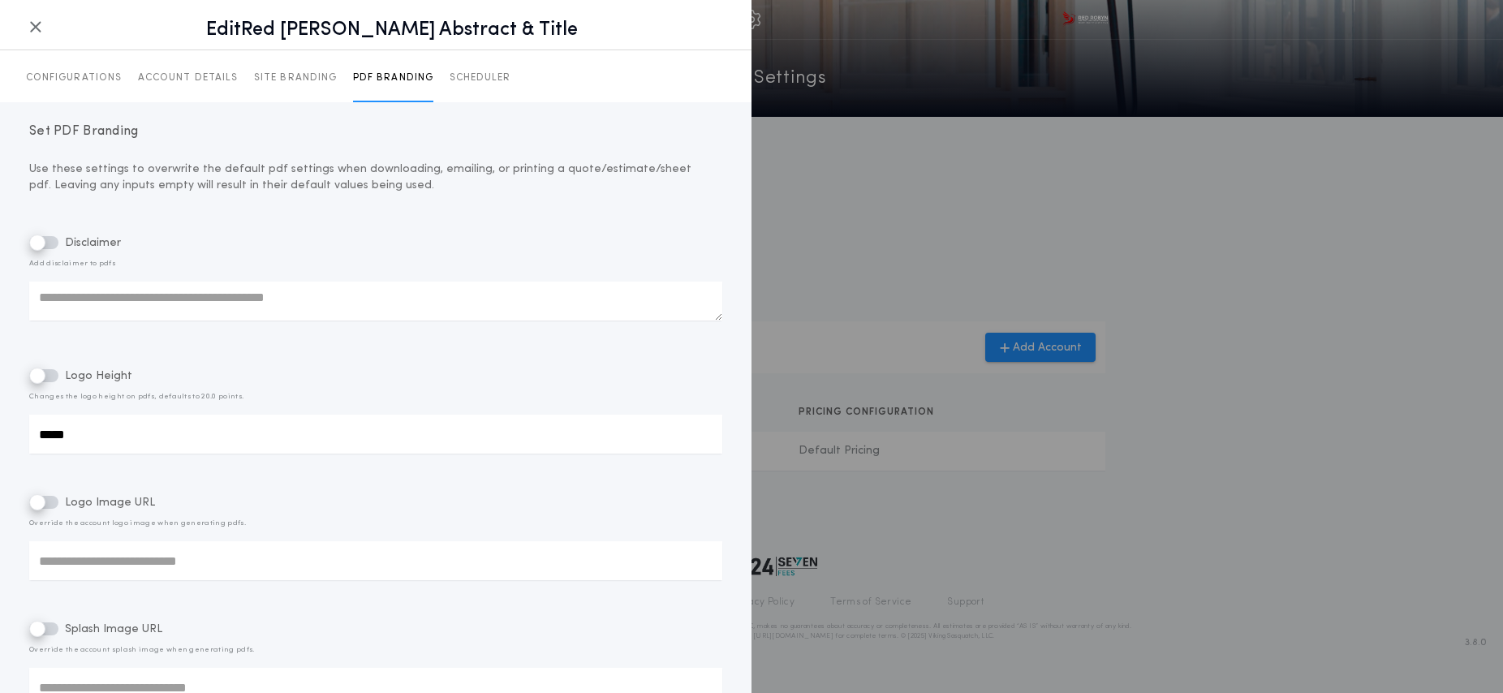
click at [114, 438] on input "*****" at bounding box center [375, 434] width 693 height 39
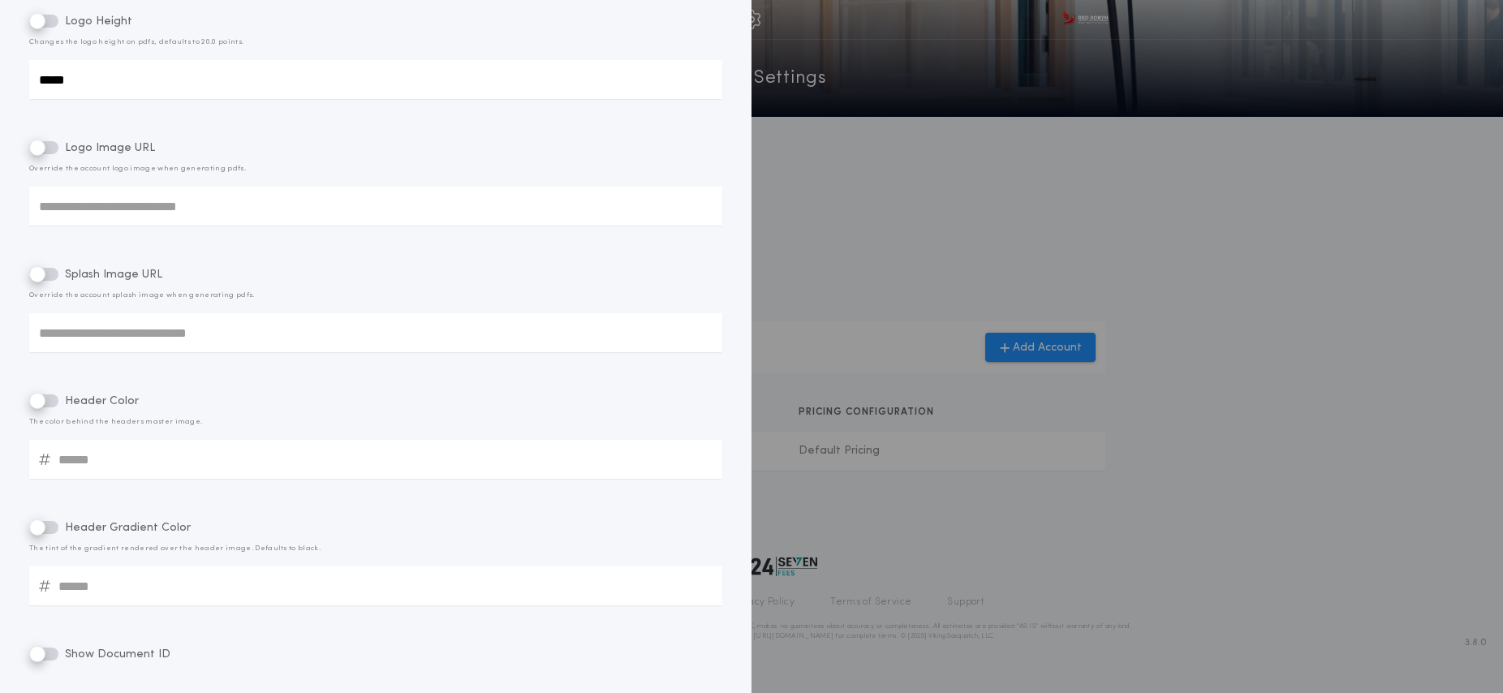
scroll to position [452, 0]
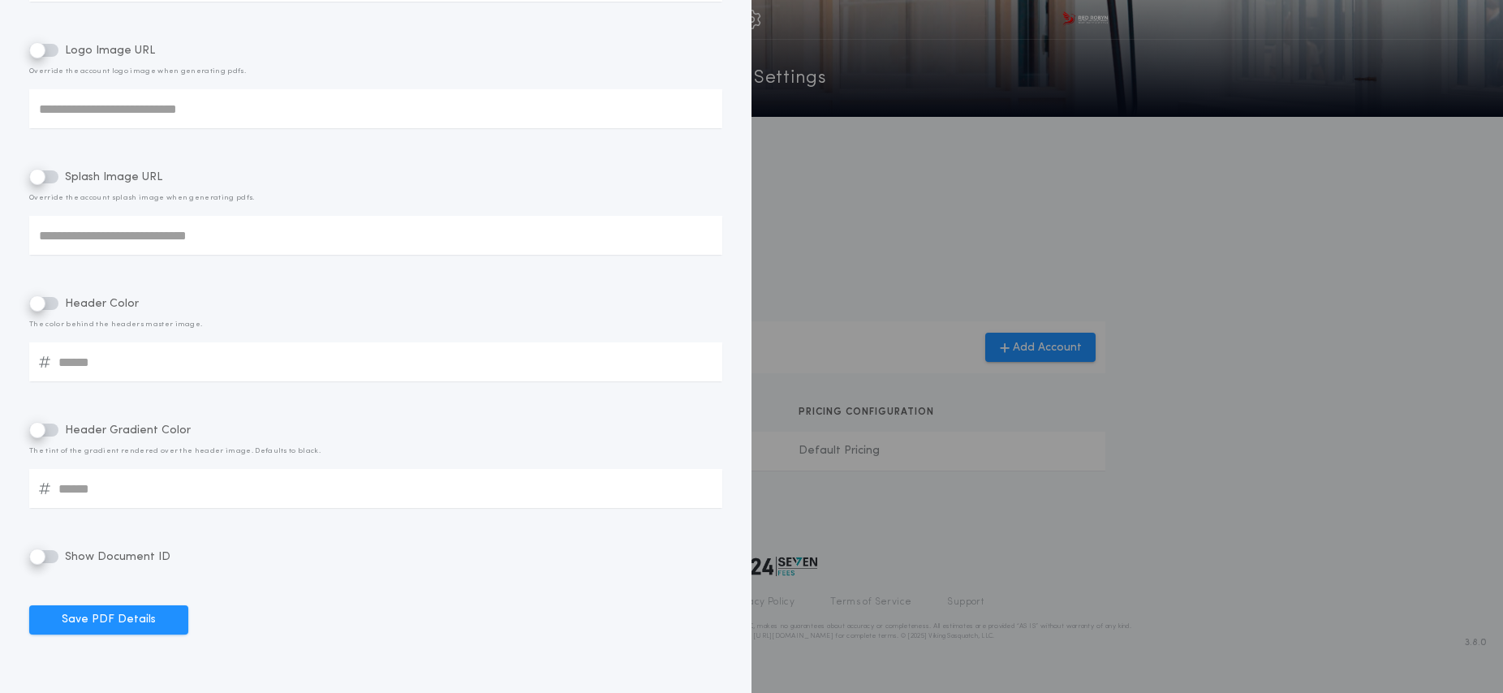
drag, startPoint x: 123, startPoint y: 618, endPoint x: 269, endPoint y: 607, distance: 145.7
click at [123, 617] on button "Save PDF Details" at bounding box center [108, 620] width 159 height 29
type input "**"
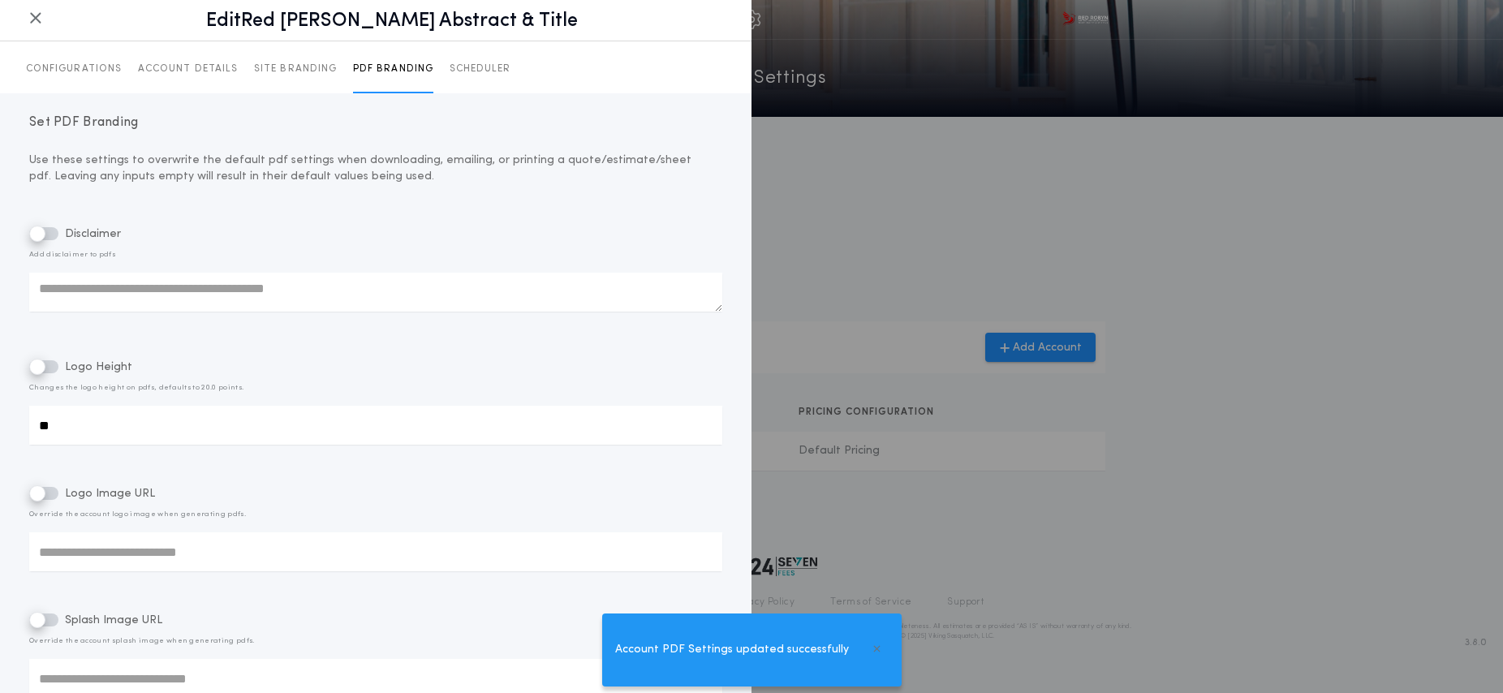
scroll to position [0, 0]
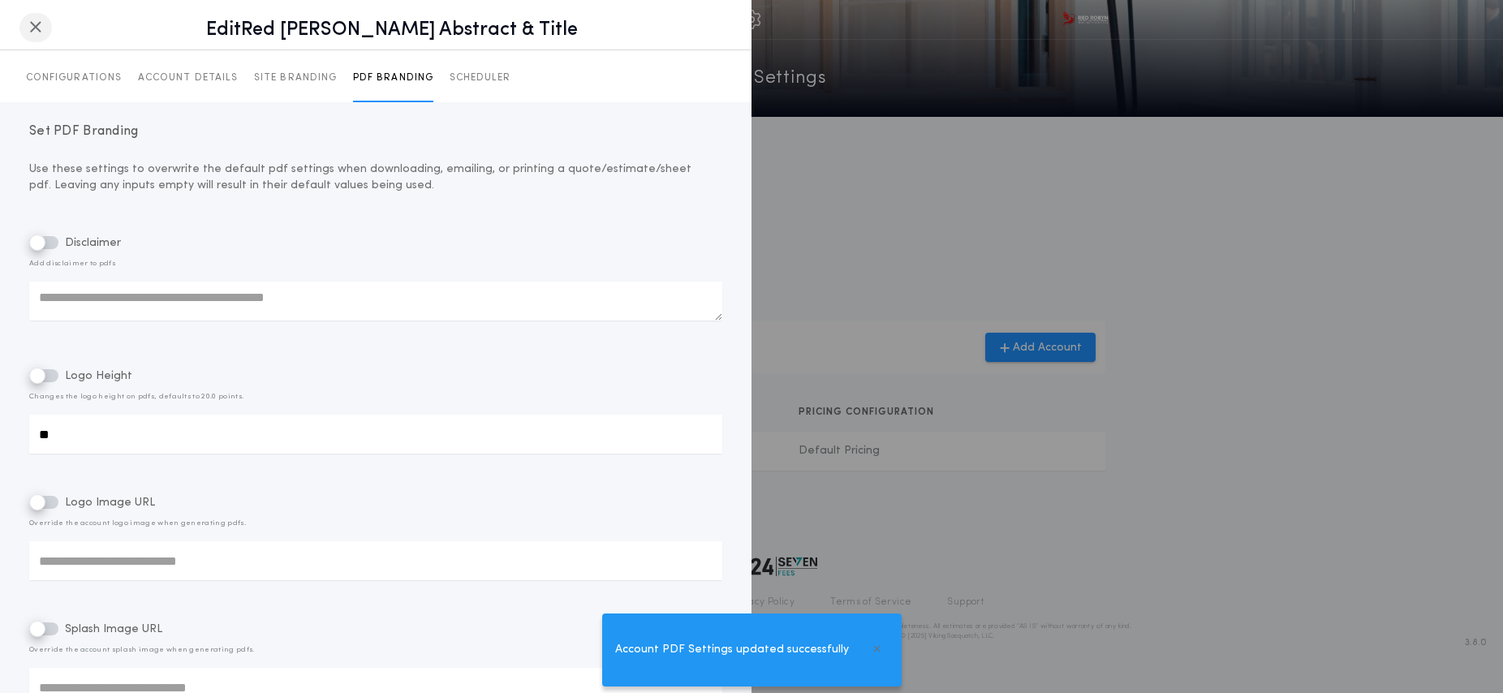
click at [40, 28] on icon "button" at bounding box center [35, 27] width 13 height 1
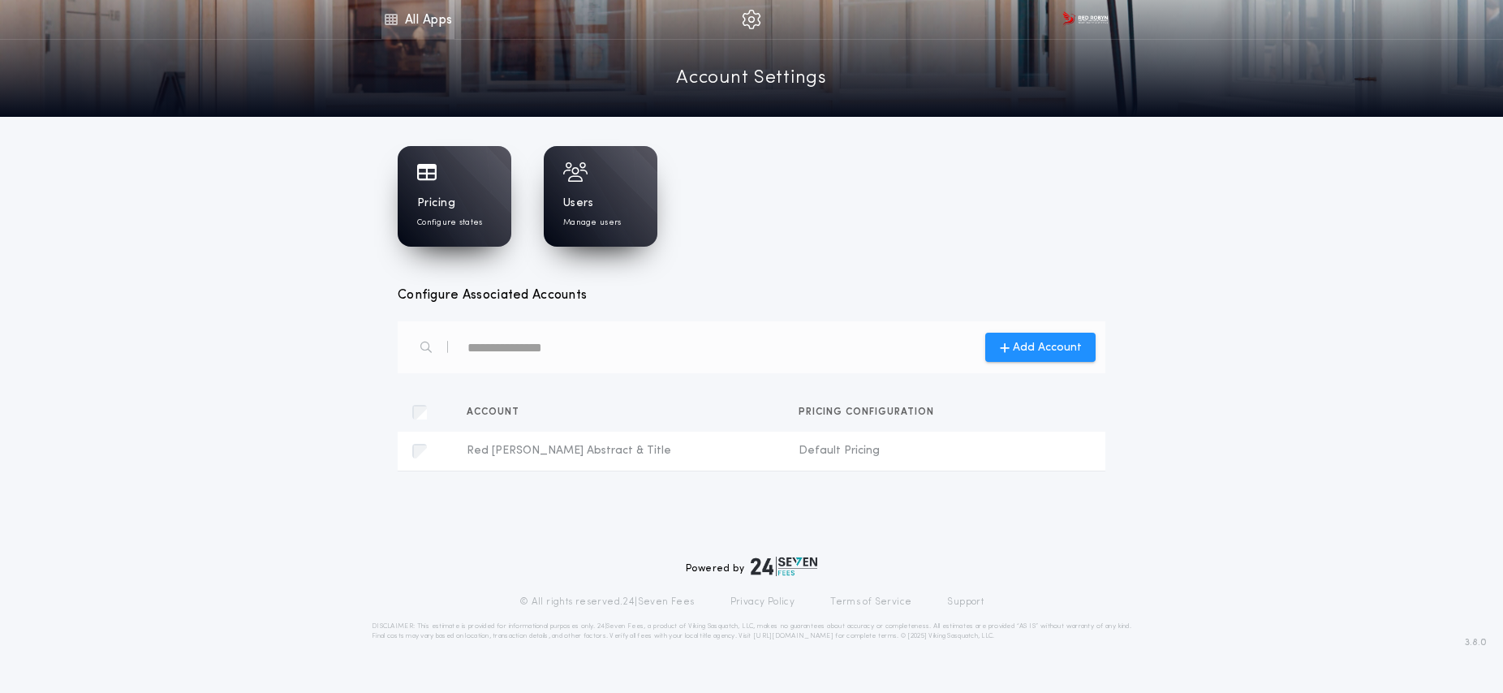
click at [407, 19] on link "All Apps" at bounding box center [418, 19] width 73 height 39
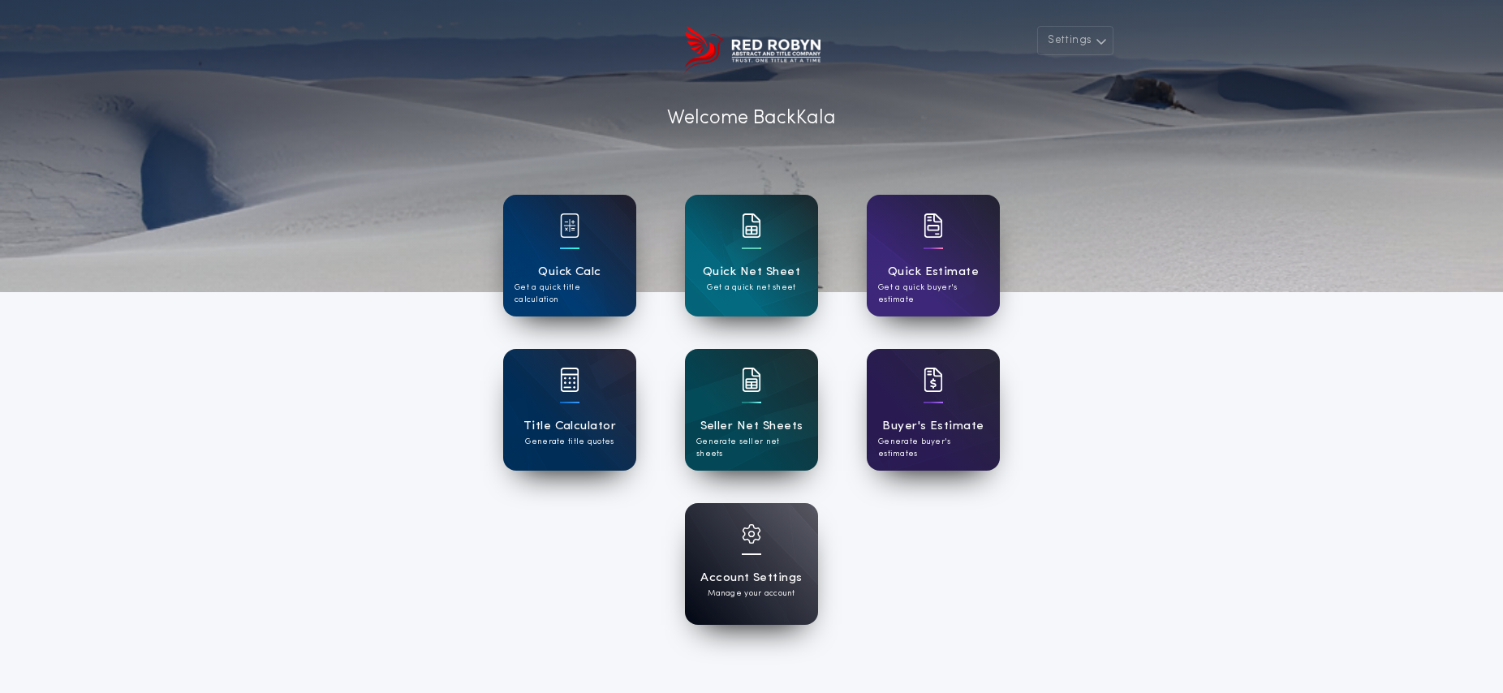
click at [584, 265] on h1 "Quick Calc" at bounding box center [569, 272] width 63 height 19
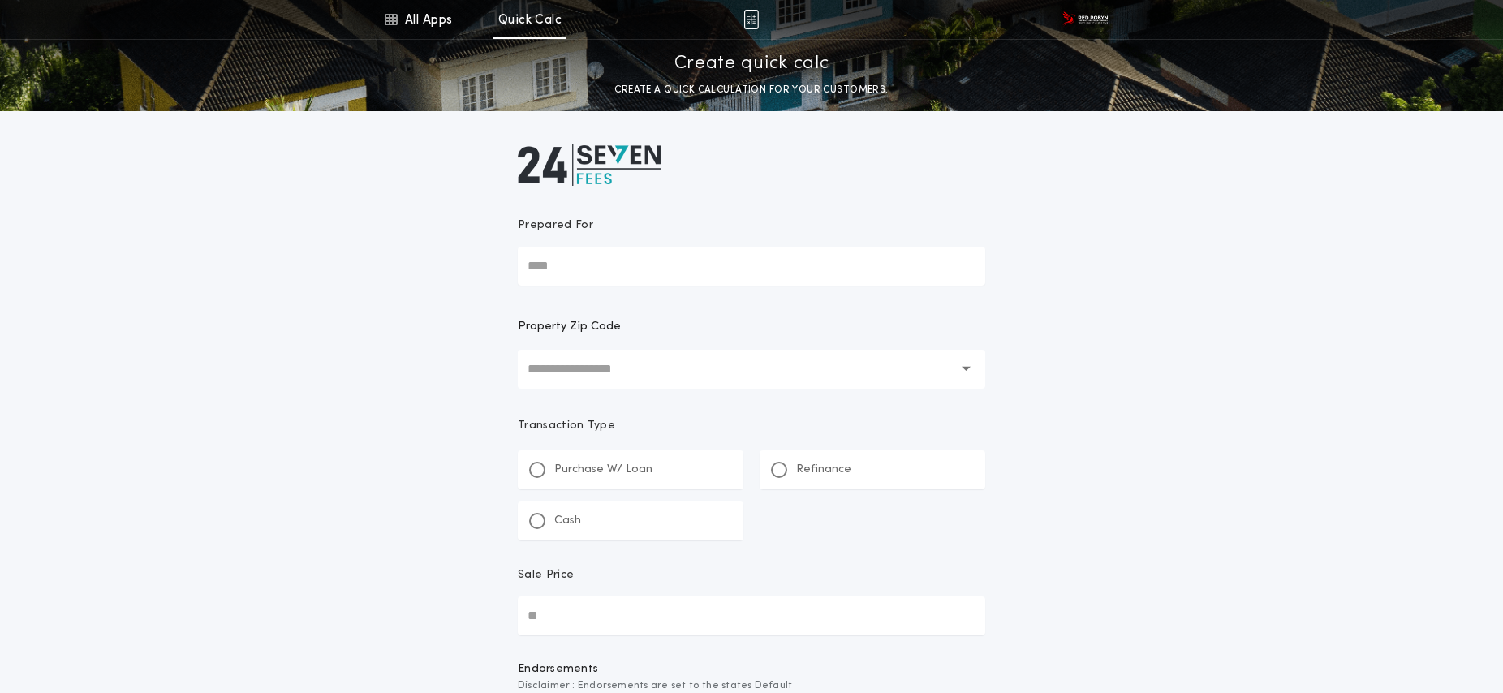
click at [597, 375] on input "text" at bounding box center [740, 369] width 425 height 39
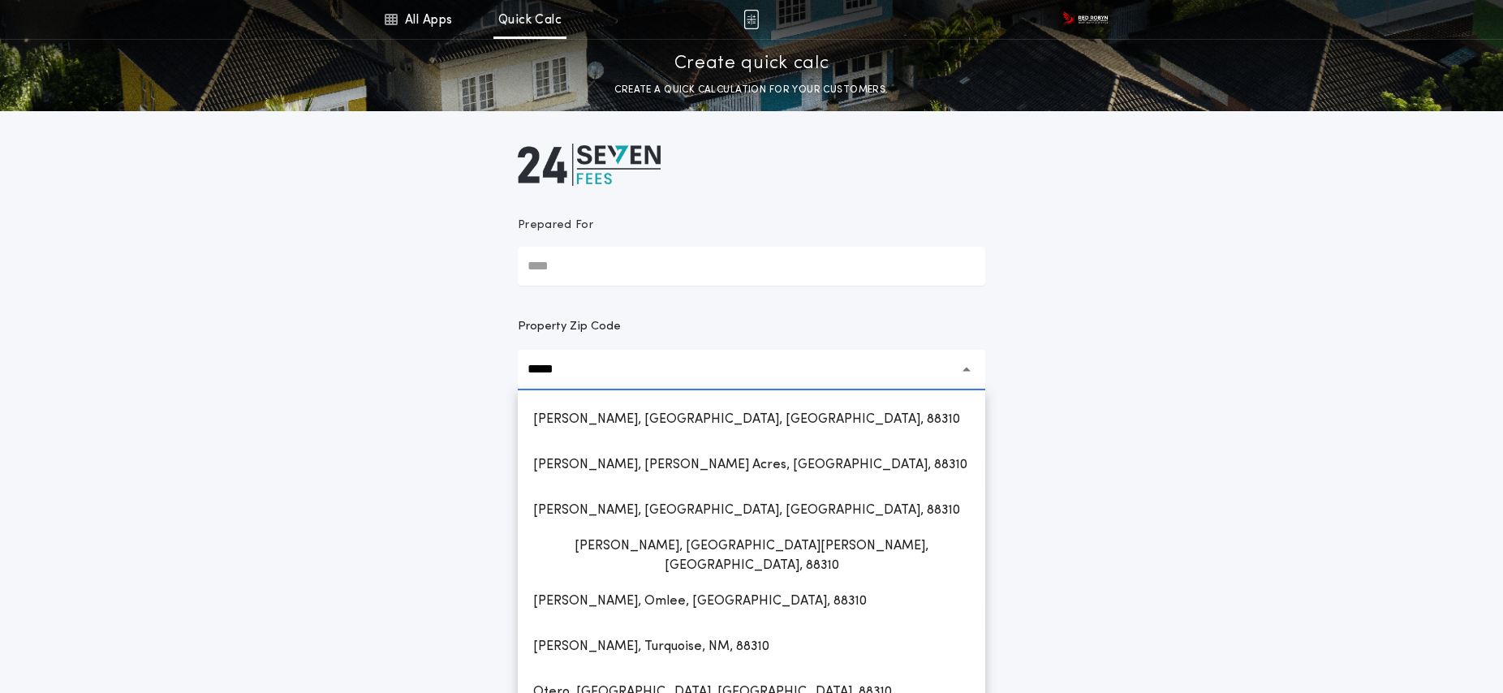
drag, startPoint x: 632, startPoint y: 416, endPoint x: 702, endPoint y: 426, distance: 70.6
click at [632, 416] on h1 "[PERSON_NAME], [GEOGRAPHIC_DATA], [GEOGRAPHIC_DATA], 88310" at bounding box center [746, 419] width 453 height 39
type input "**********"
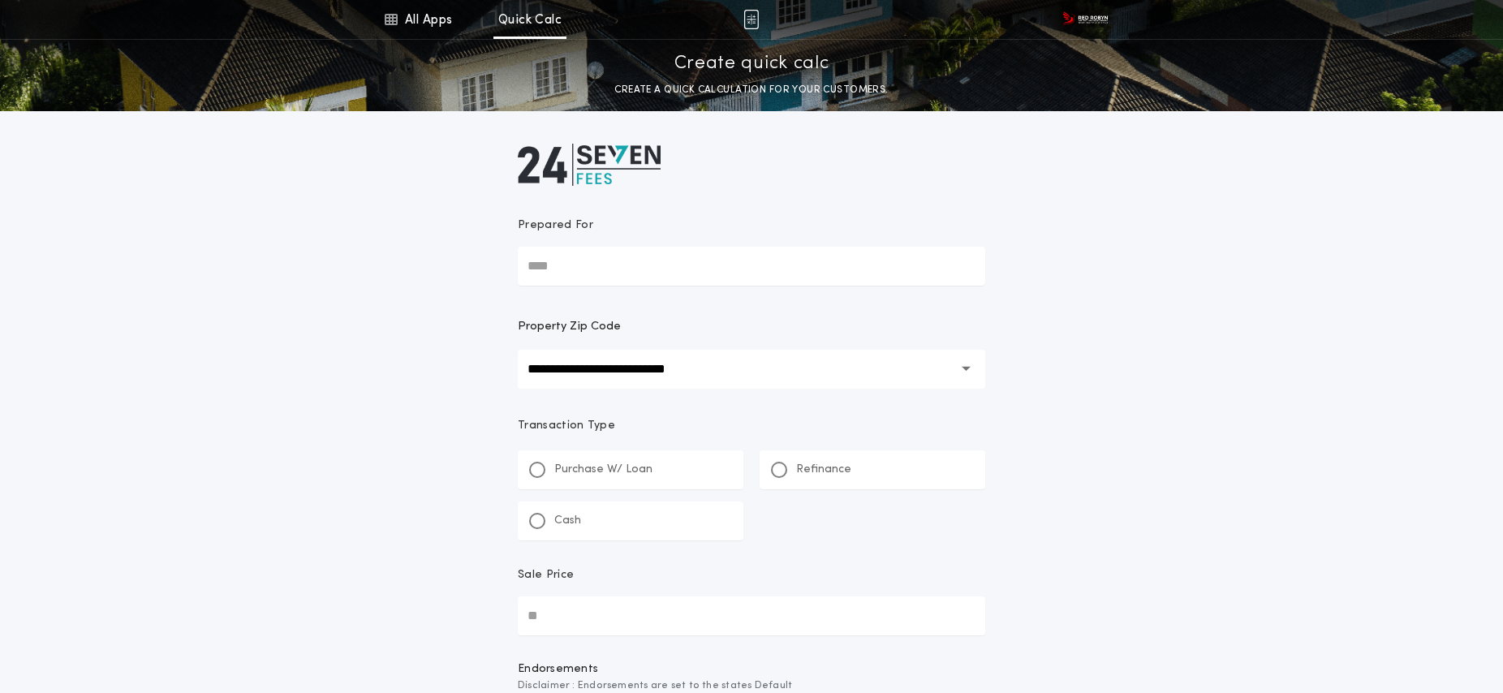
click at [534, 524] on div at bounding box center [537, 521] width 8 height 8
click at [597, 621] on input "Sale Price" at bounding box center [752, 616] width 468 height 39
type input "********"
click at [685, 679] on button "Get Quick Quote" at bounding box center [752, 680] width 174 height 29
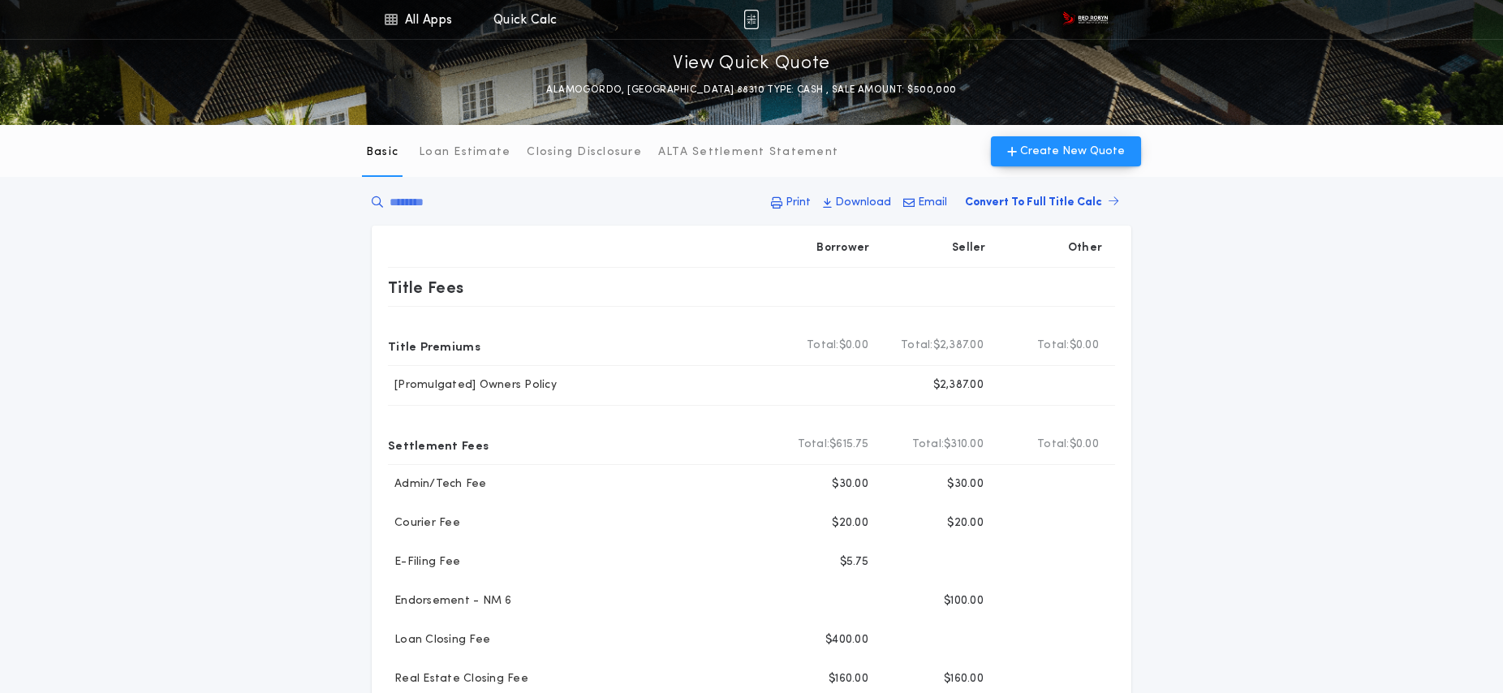
click at [803, 198] on p "Print" at bounding box center [798, 203] width 25 height 16
click at [429, 27] on link "All Apps" at bounding box center [418, 19] width 73 height 39
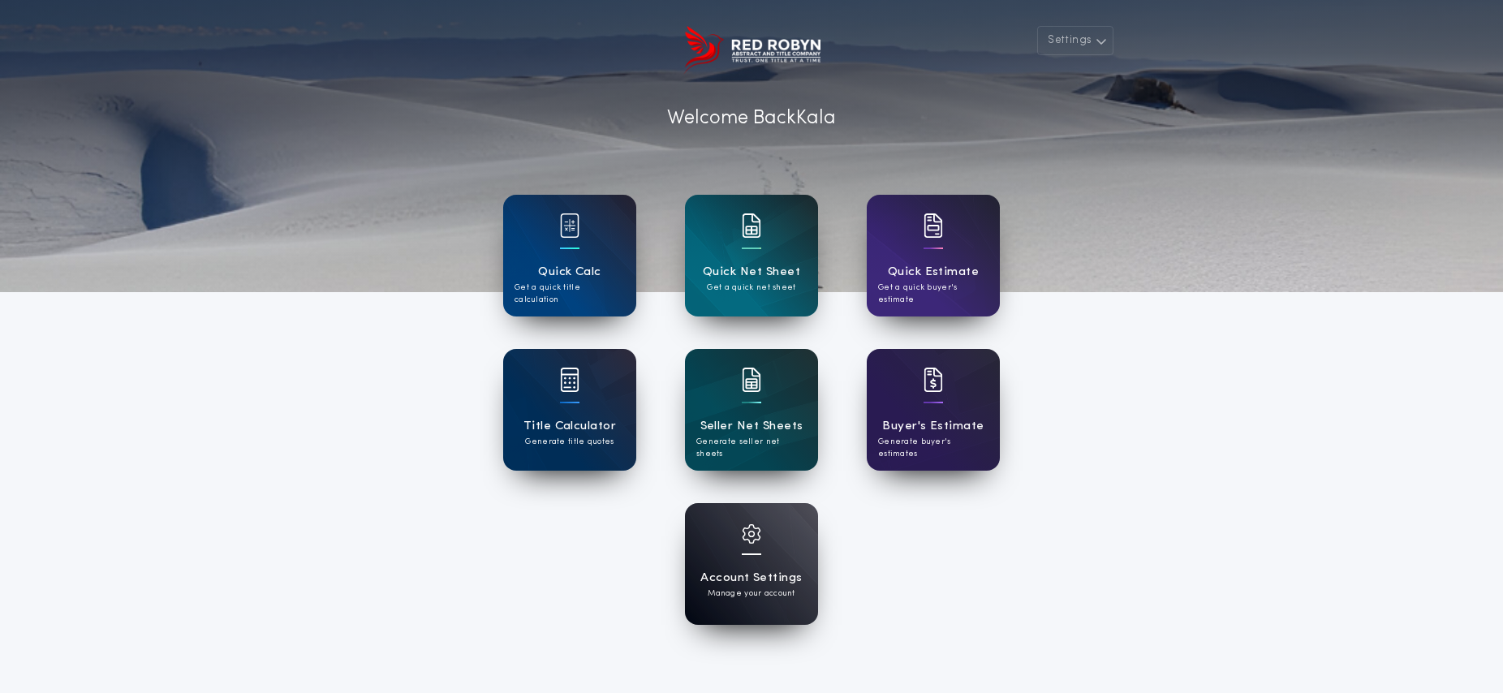
click at [731, 550] on div "Account Settings Manage your account" at bounding box center [751, 564] width 133 height 122
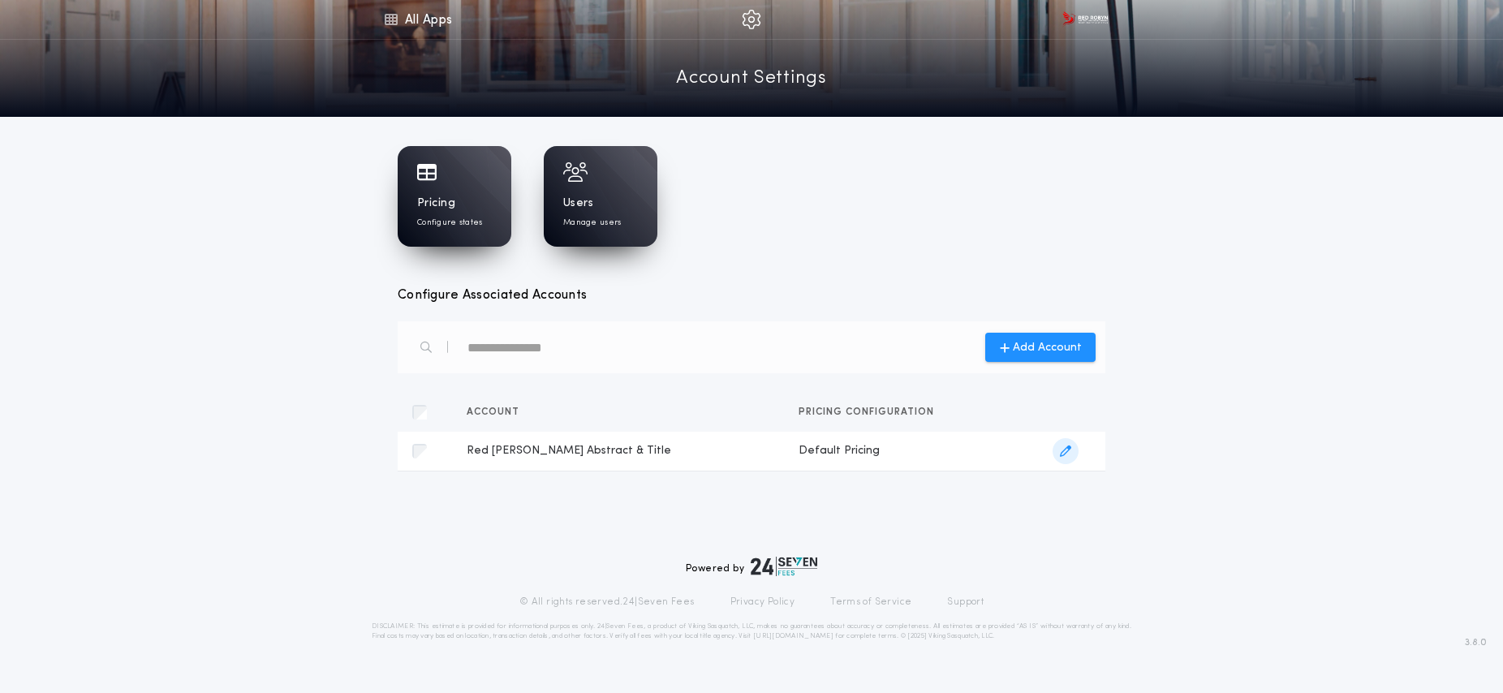
click at [1060, 453] on icon "button" at bounding box center [1065, 451] width 11 height 11
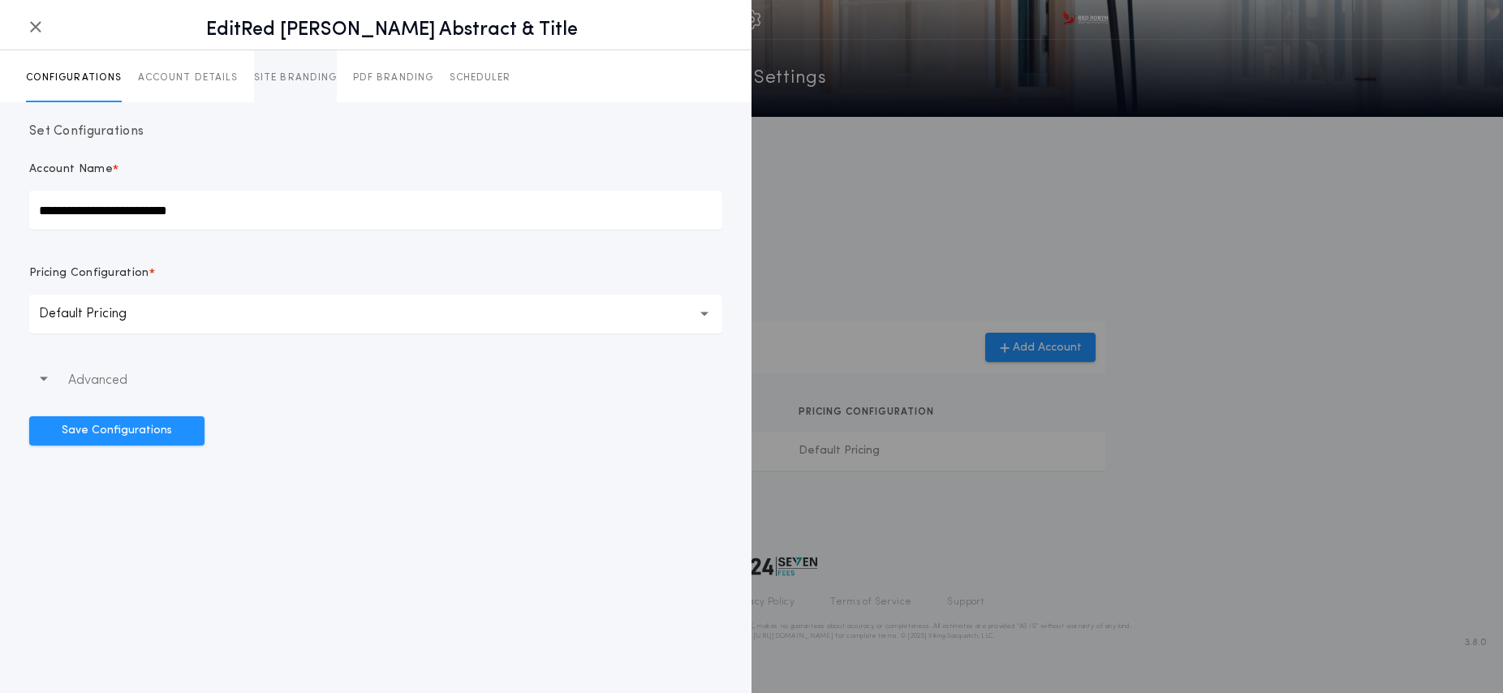
drag, startPoint x: 376, startPoint y: 82, endPoint x: 322, endPoint y: 78, distance: 53.7
click at [375, 82] on p "PDF BRANDING" at bounding box center [393, 77] width 80 height 13
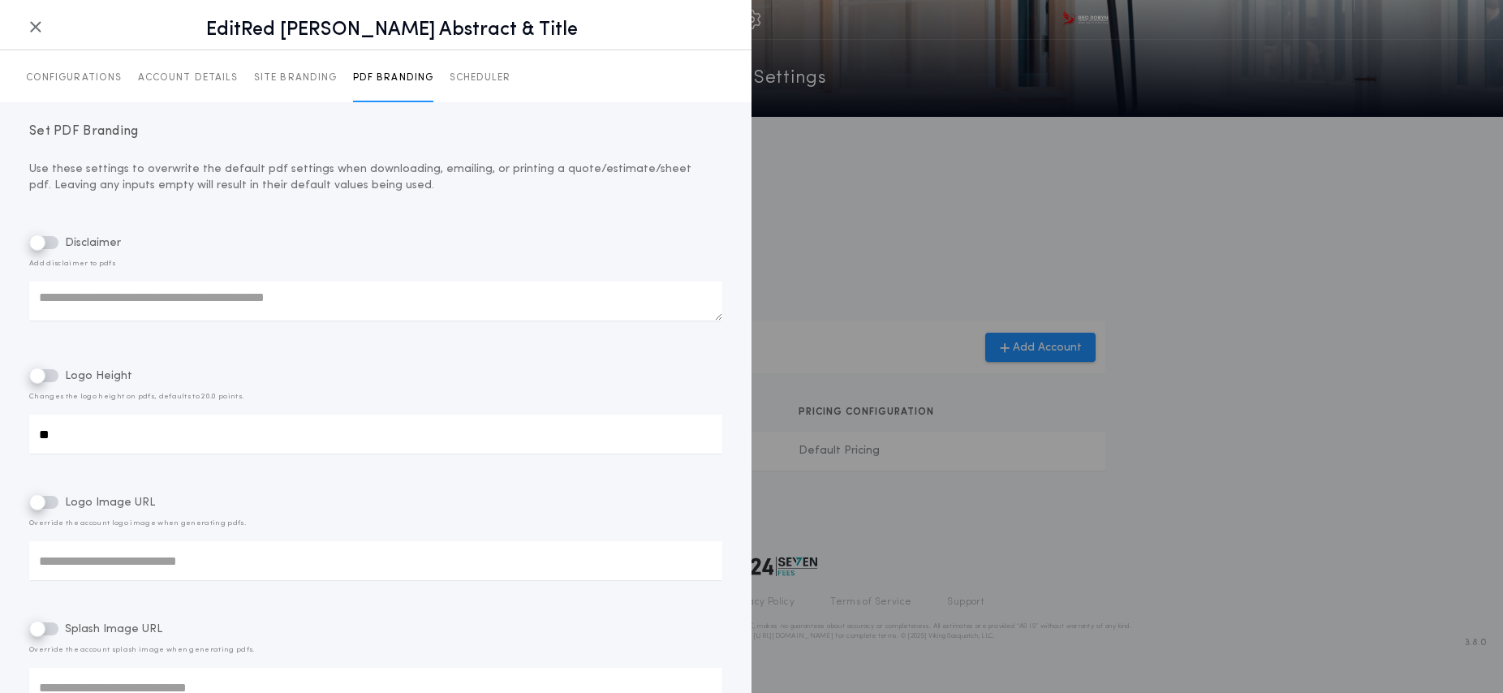
click at [206, 436] on input "**" at bounding box center [375, 434] width 693 height 39
type input "**"
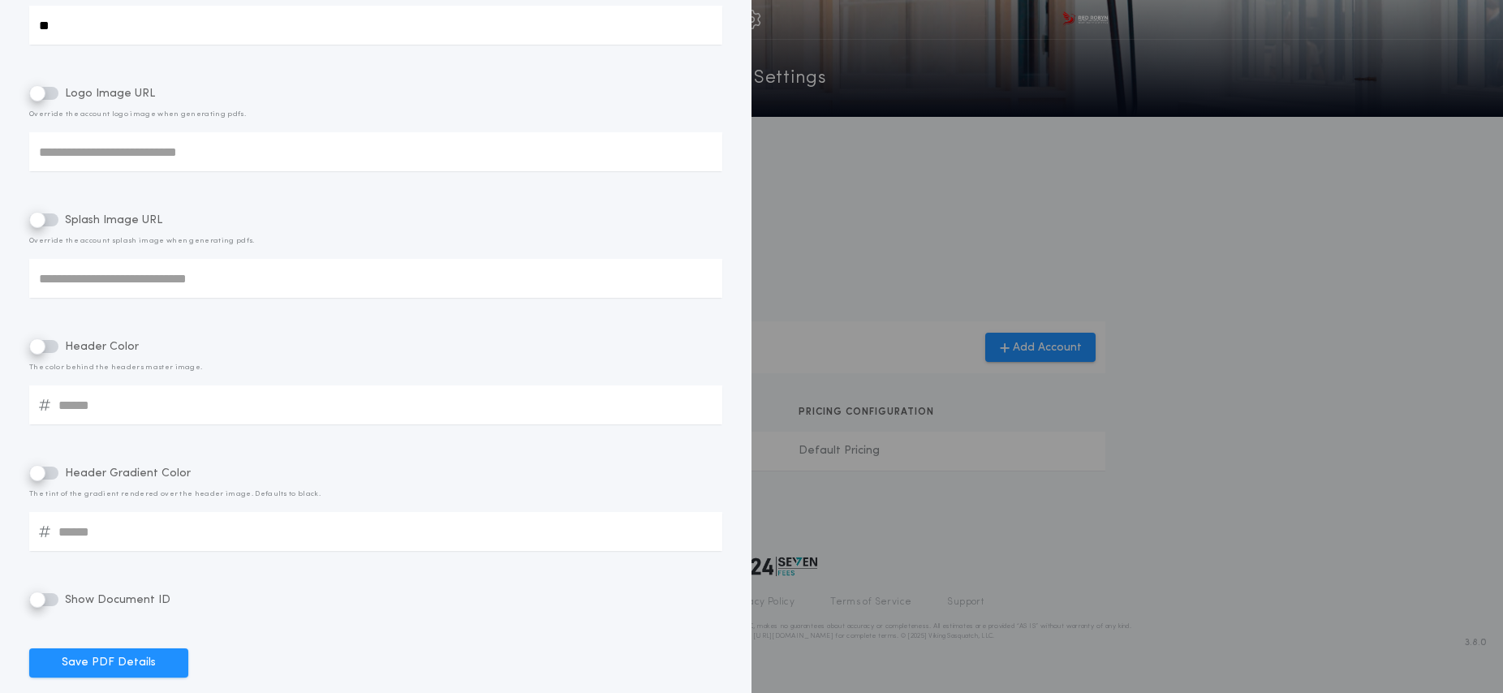
scroll to position [452, 0]
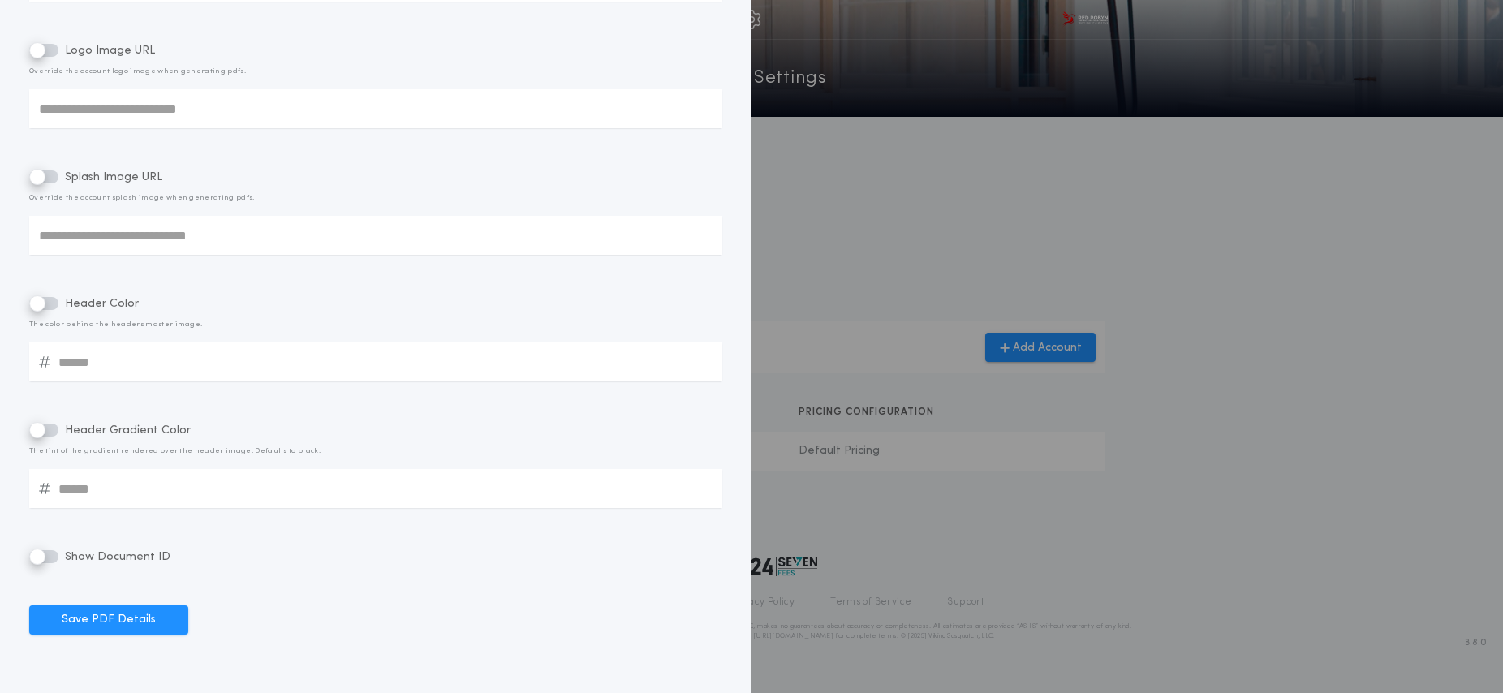
drag, startPoint x: 107, startPoint y: 618, endPoint x: 335, endPoint y: 617, distance: 228.1
click at [106, 618] on button "Save PDF Details" at bounding box center [108, 620] width 159 height 29
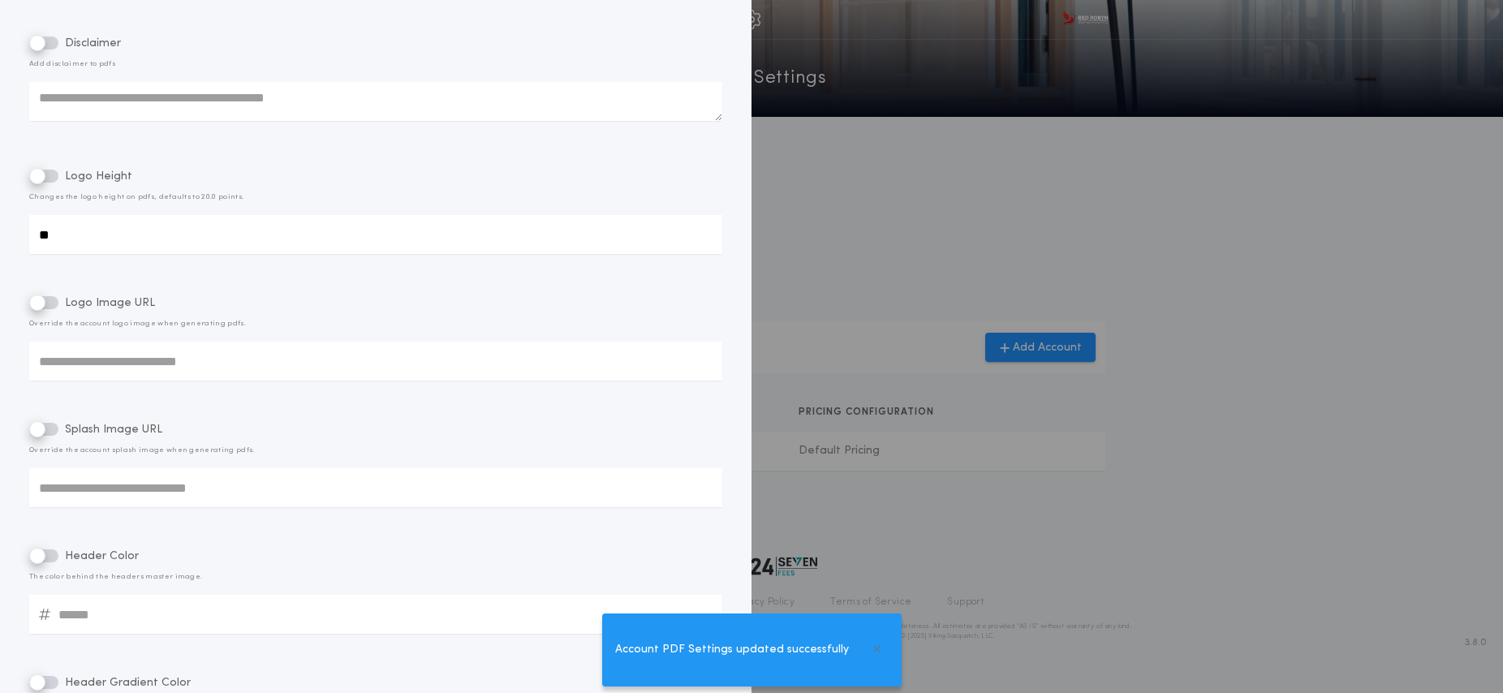
scroll to position [0, 0]
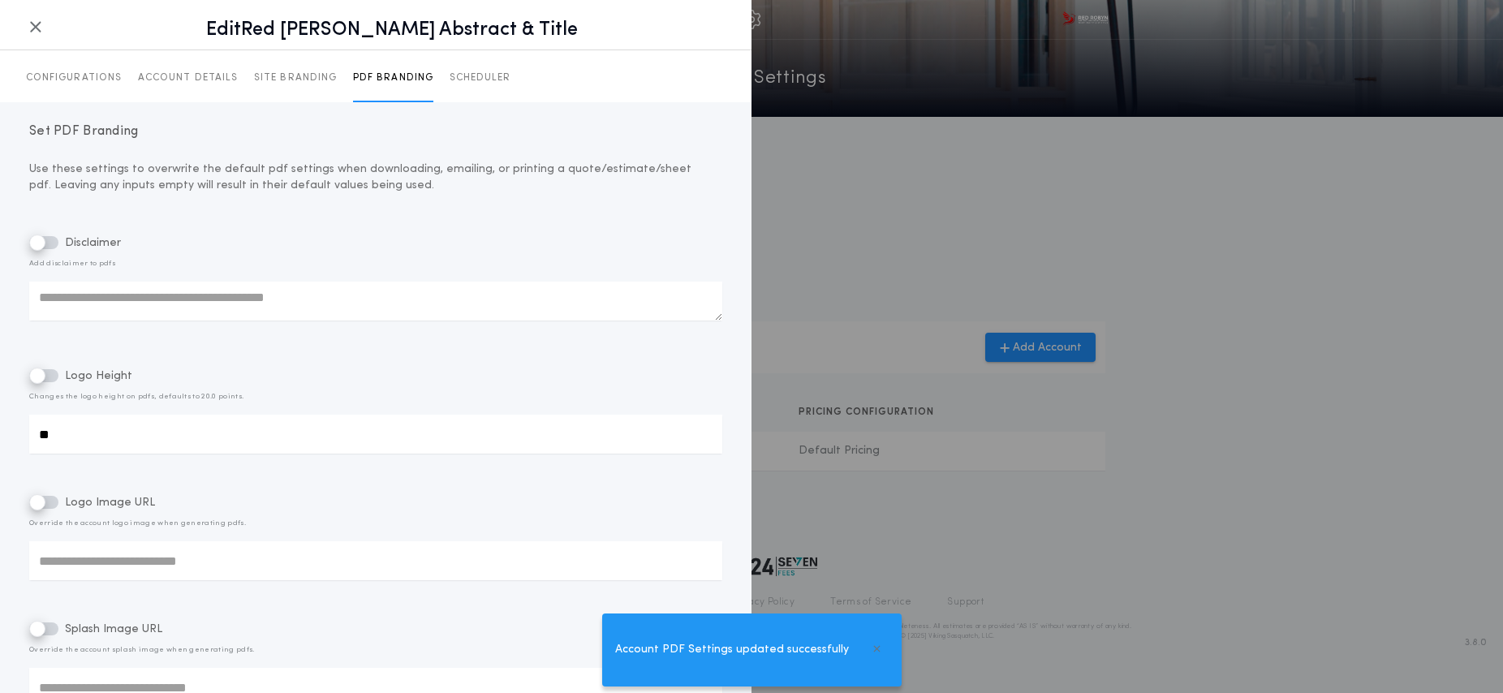
click at [1240, 281] on div at bounding box center [751, 346] width 1503 height 693
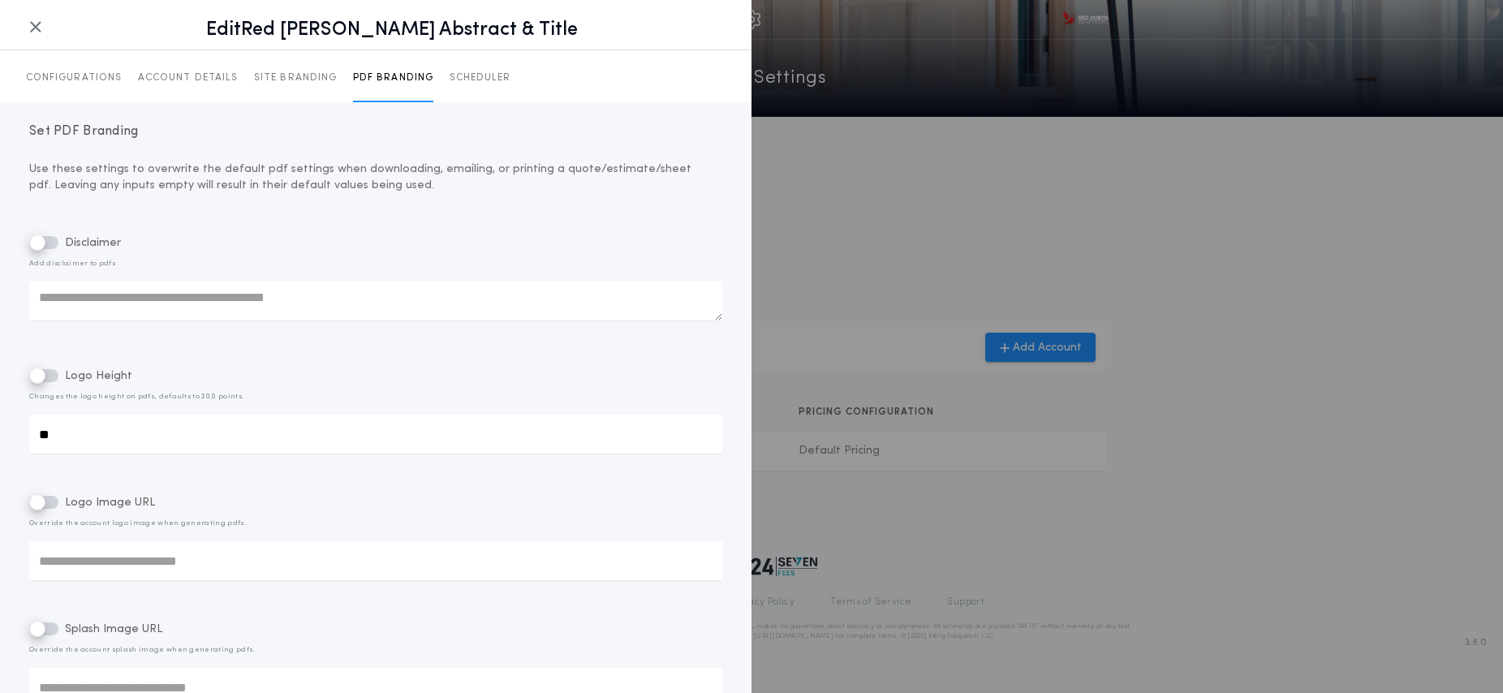
drag, startPoint x: 31, startPoint y: 28, endPoint x: 247, endPoint y: 114, distance: 232.4
click at [30, 28] on icon "button" at bounding box center [35, 27] width 13 height 1
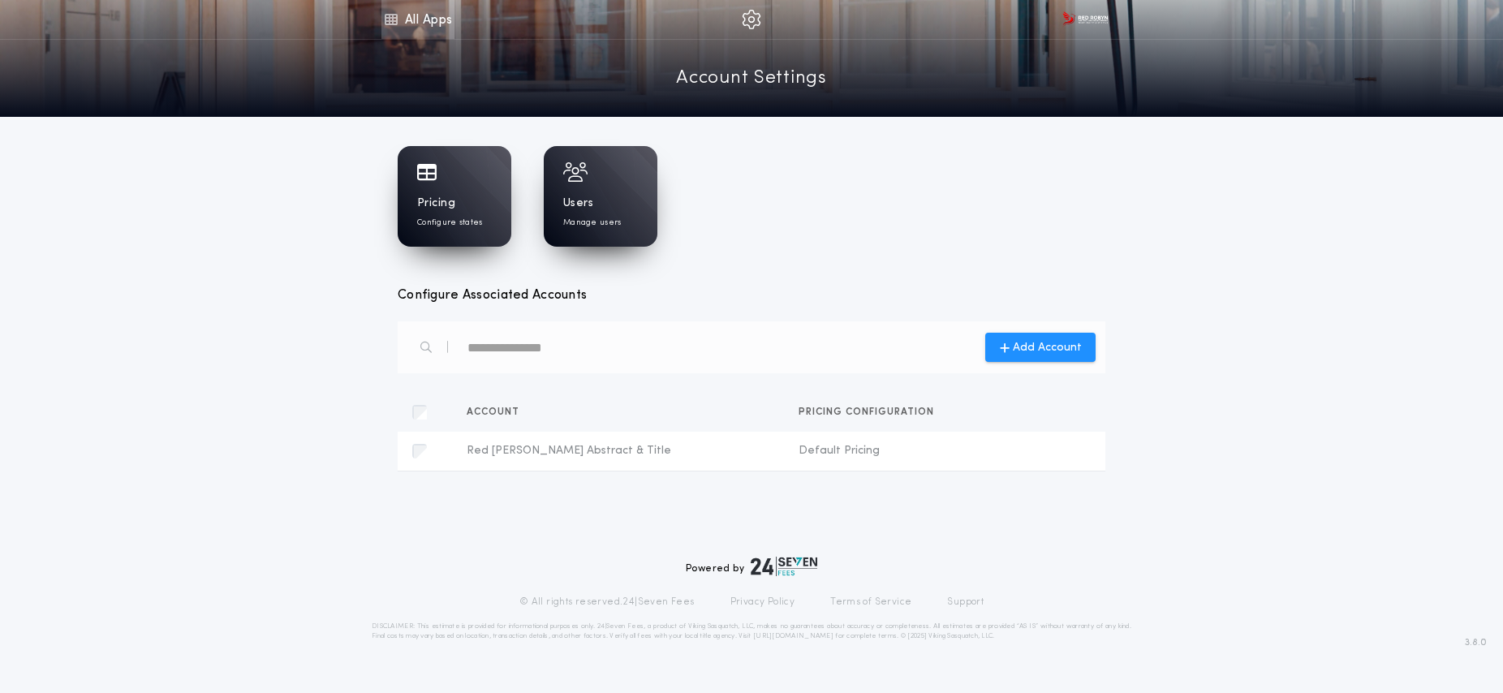
click at [416, 20] on link "All Apps" at bounding box center [418, 19] width 73 height 39
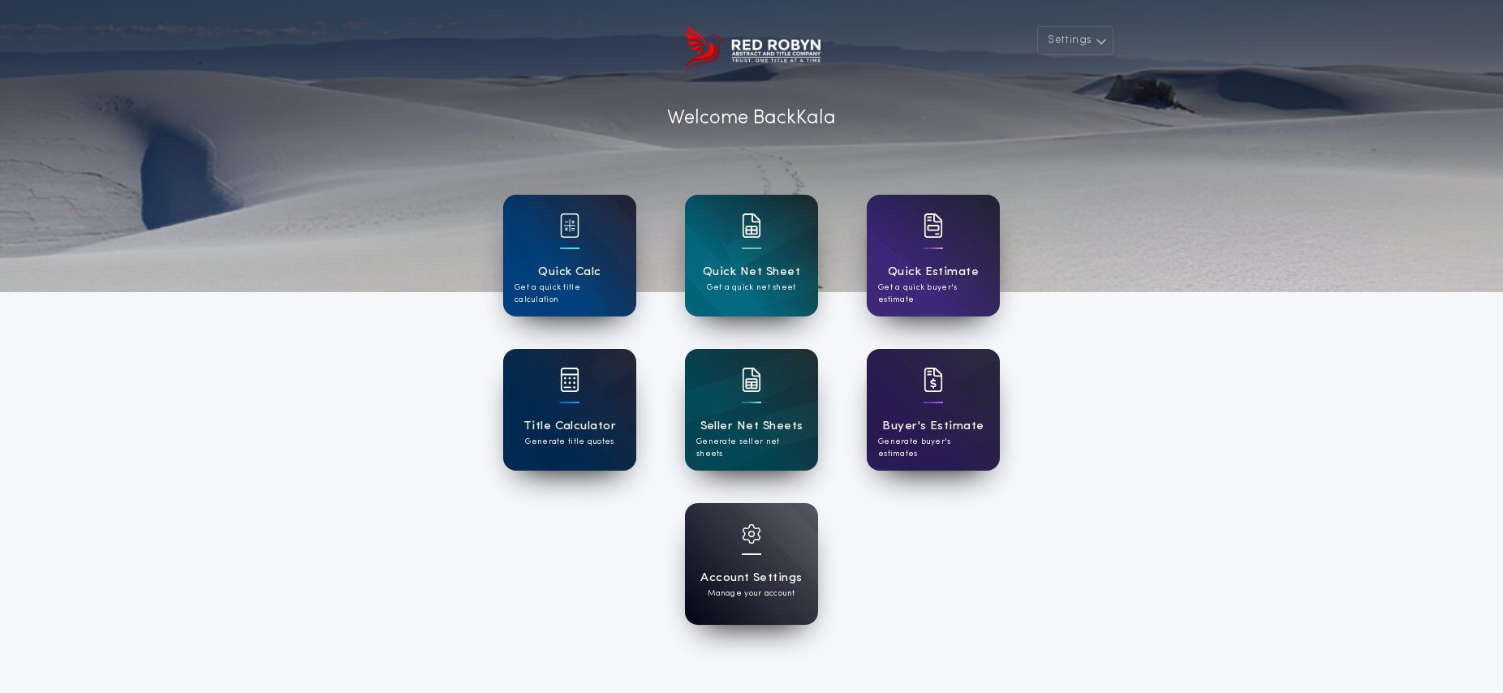
click at [566, 411] on div at bounding box center [569, 390] width 19 height 45
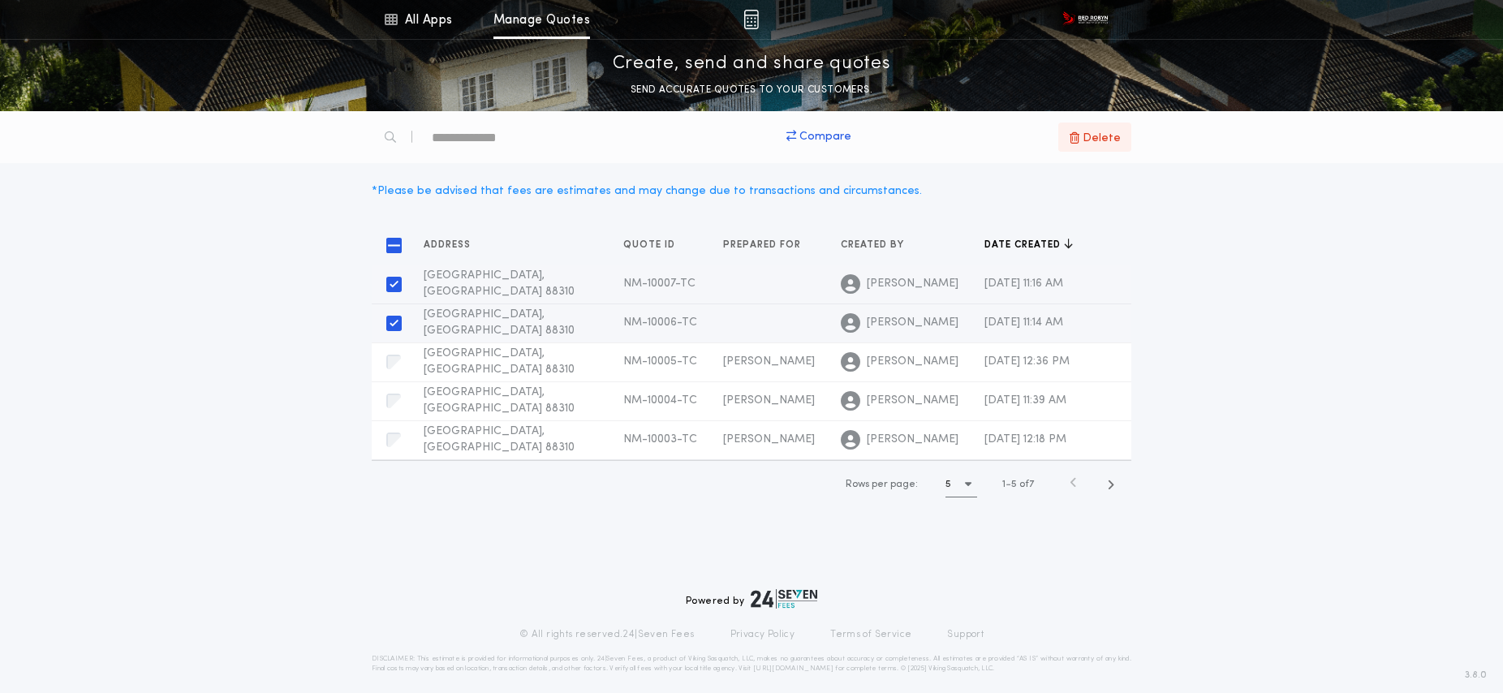
click at [1111, 136] on span "Delete" at bounding box center [1102, 137] width 38 height 19
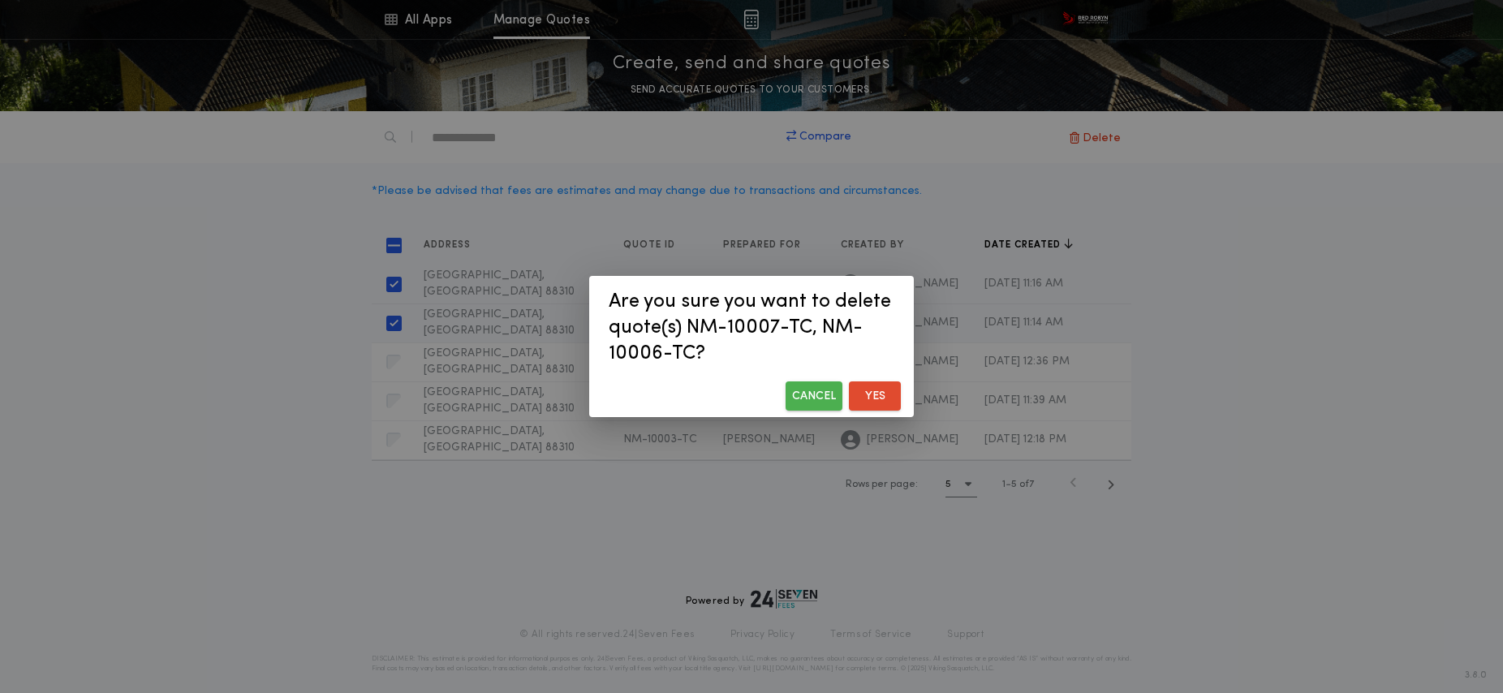
click at [870, 397] on button "Yes" at bounding box center [875, 396] width 52 height 29
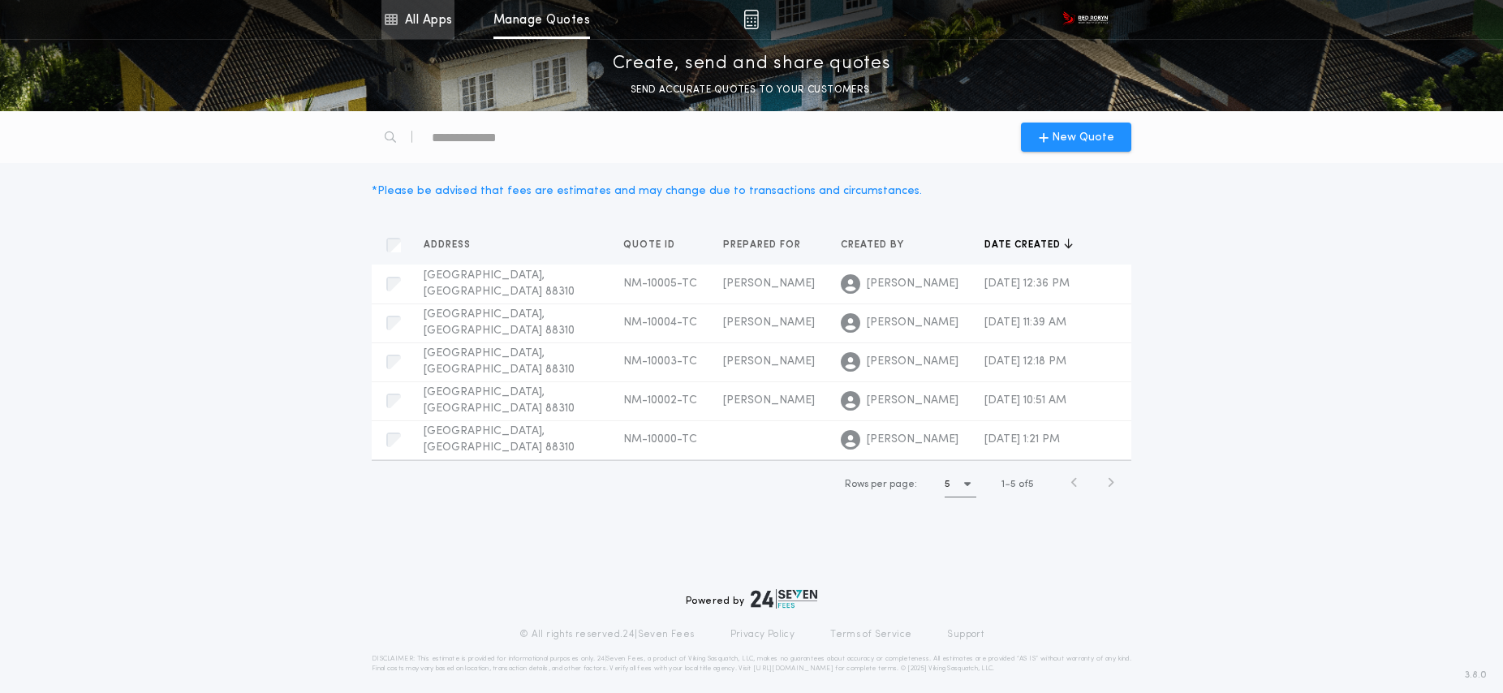
click at [439, 23] on link "All Apps" at bounding box center [418, 19] width 73 height 39
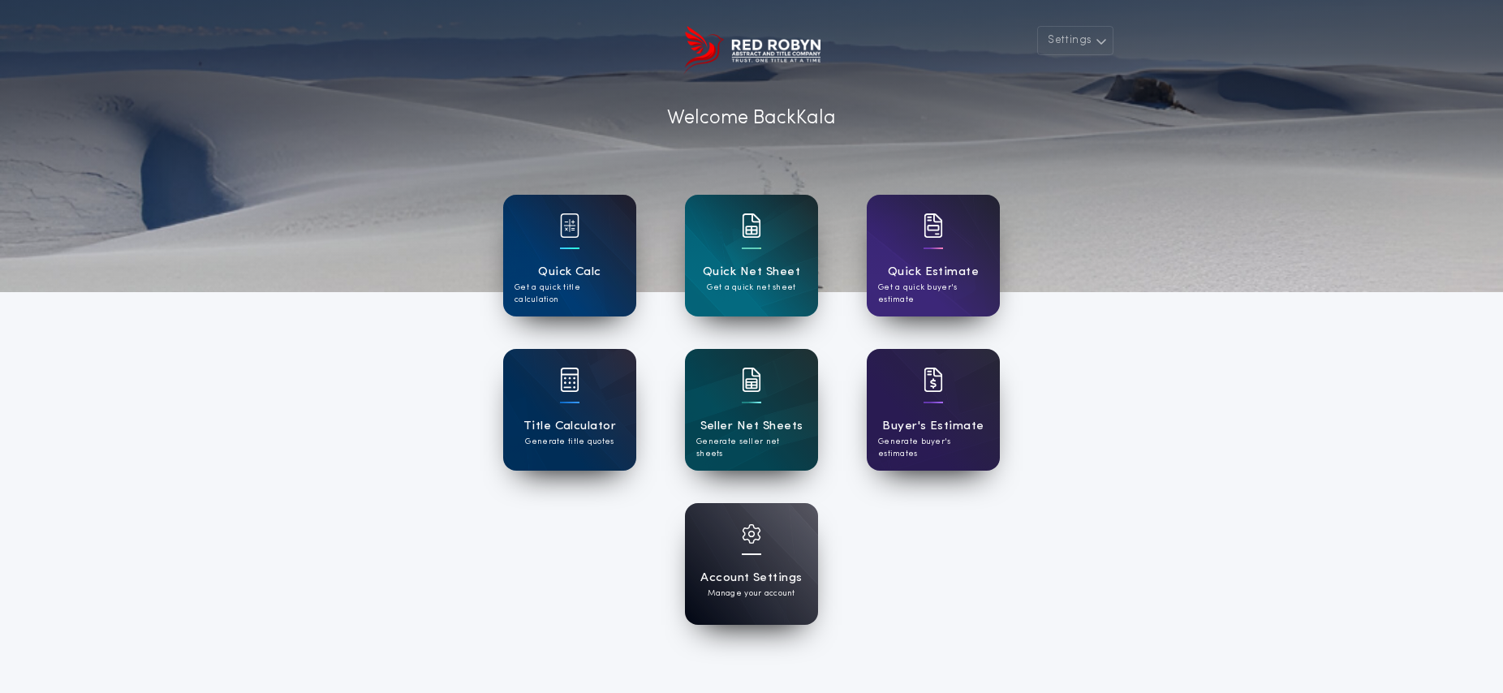
click at [563, 263] on h1 "Quick Calc" at bounding box center [569, 272] width 63 height 19
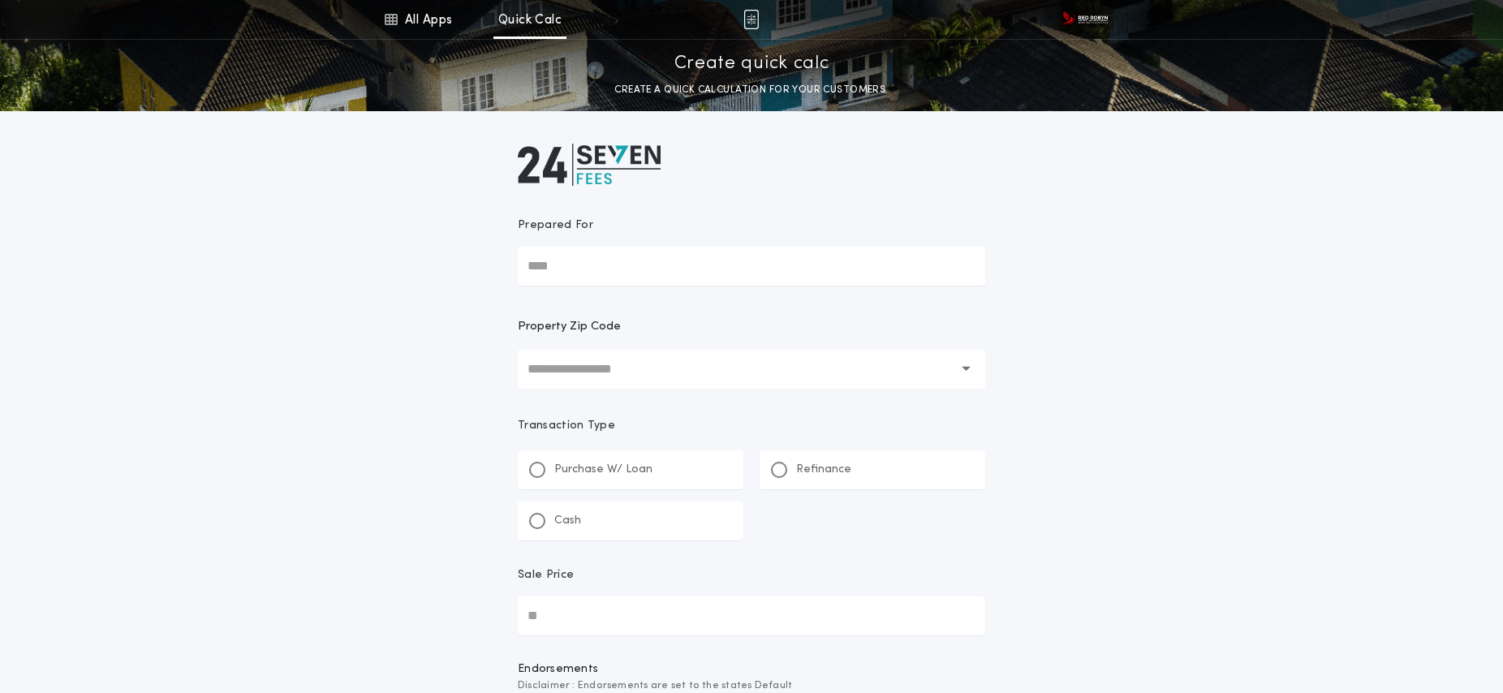
click at [624, 361] on input "text" at bounding box center [740, 369] width 425 height 39
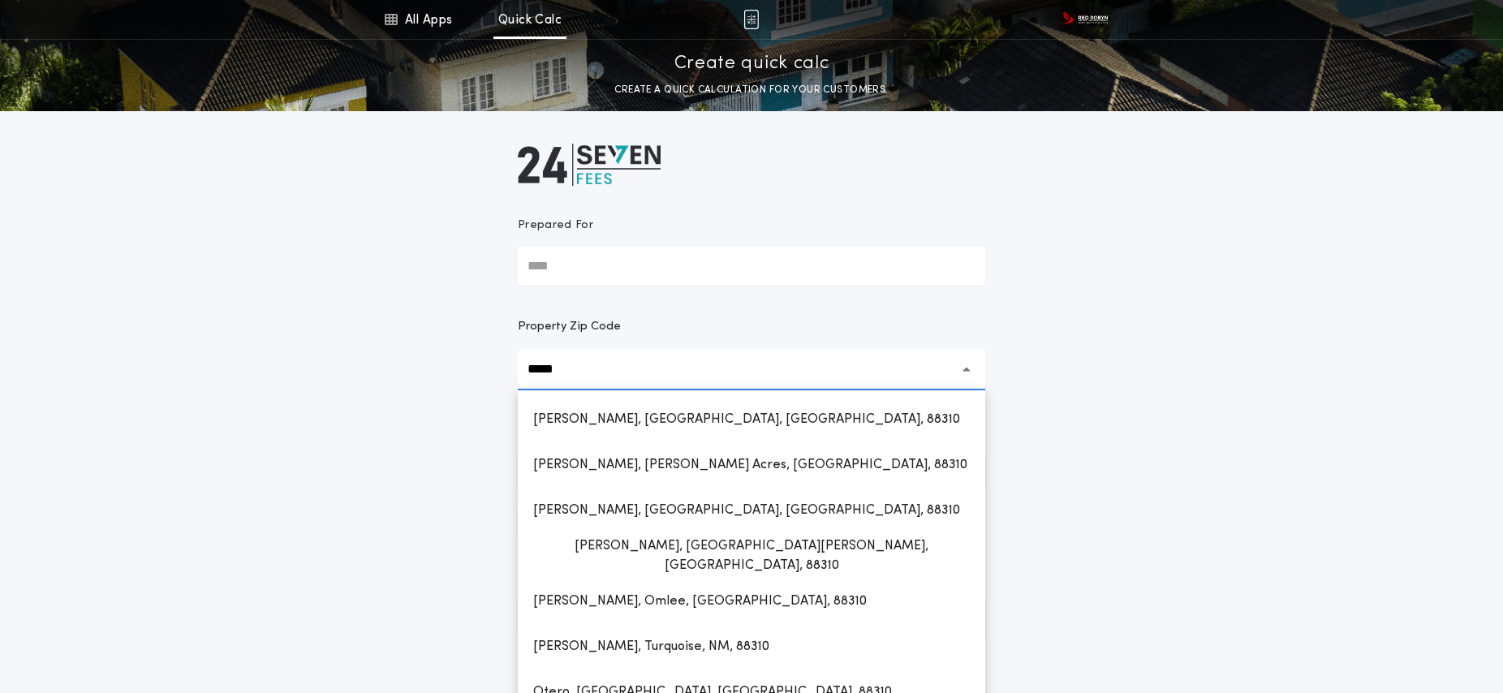
click at [618, 421] on h1 "[PERSON_NAME], [GEOGRAPHIC_DATA], [GEOGRAPHIC_DATA], 88310" at bounding box center [746, 419] width 453 height 39
type input "**********"
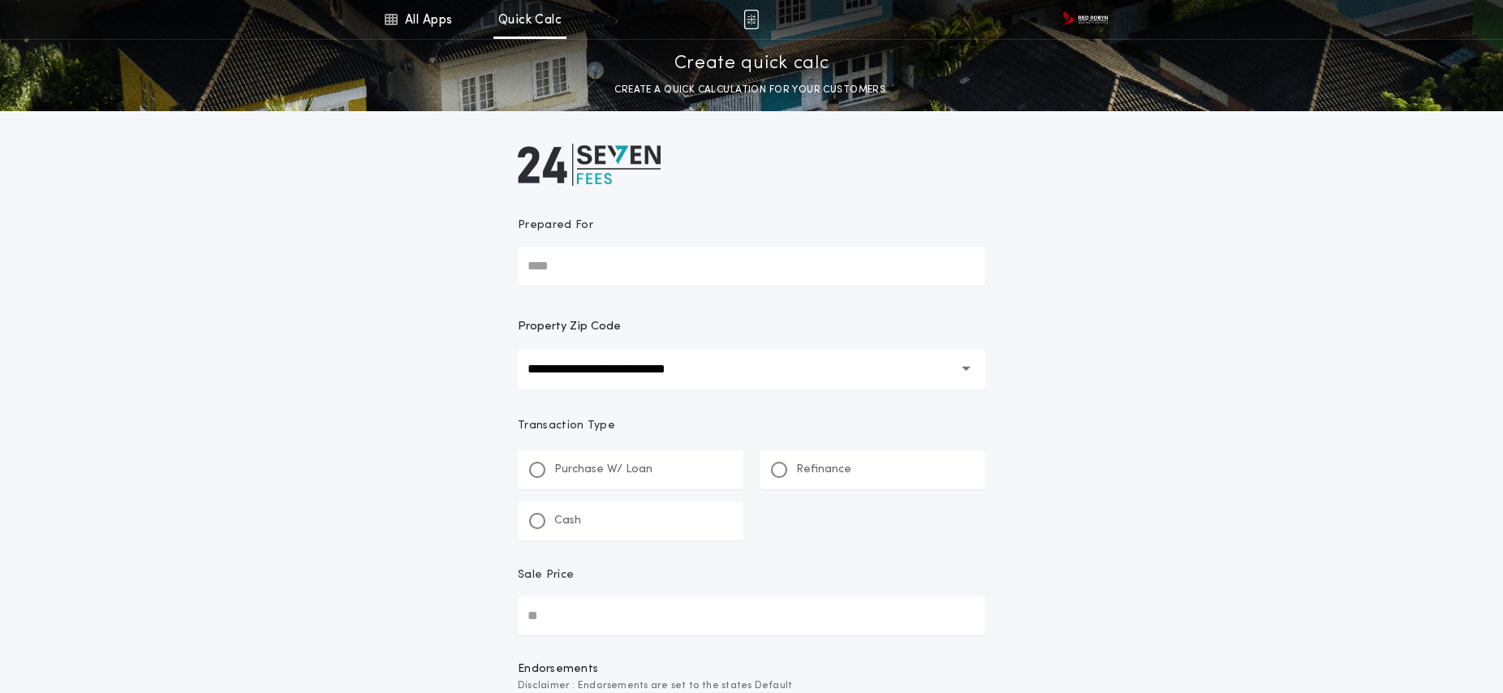
click at [548, 520] on div "Cash" at bounding box center [555, 520] width 52 height 17
click at [611, 618] on input "Sale Price" at bounding box center [752, 616] width 468 height 39
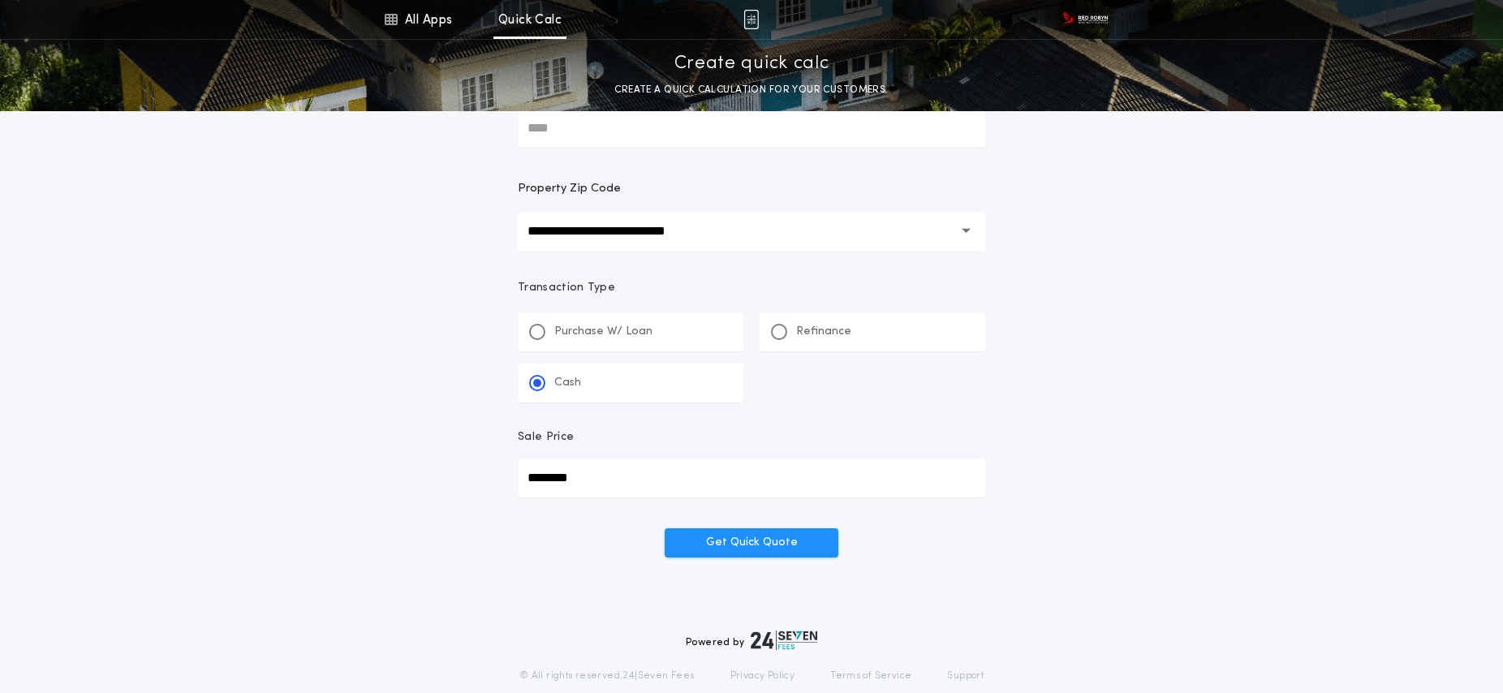
scroll to position [185, 0]
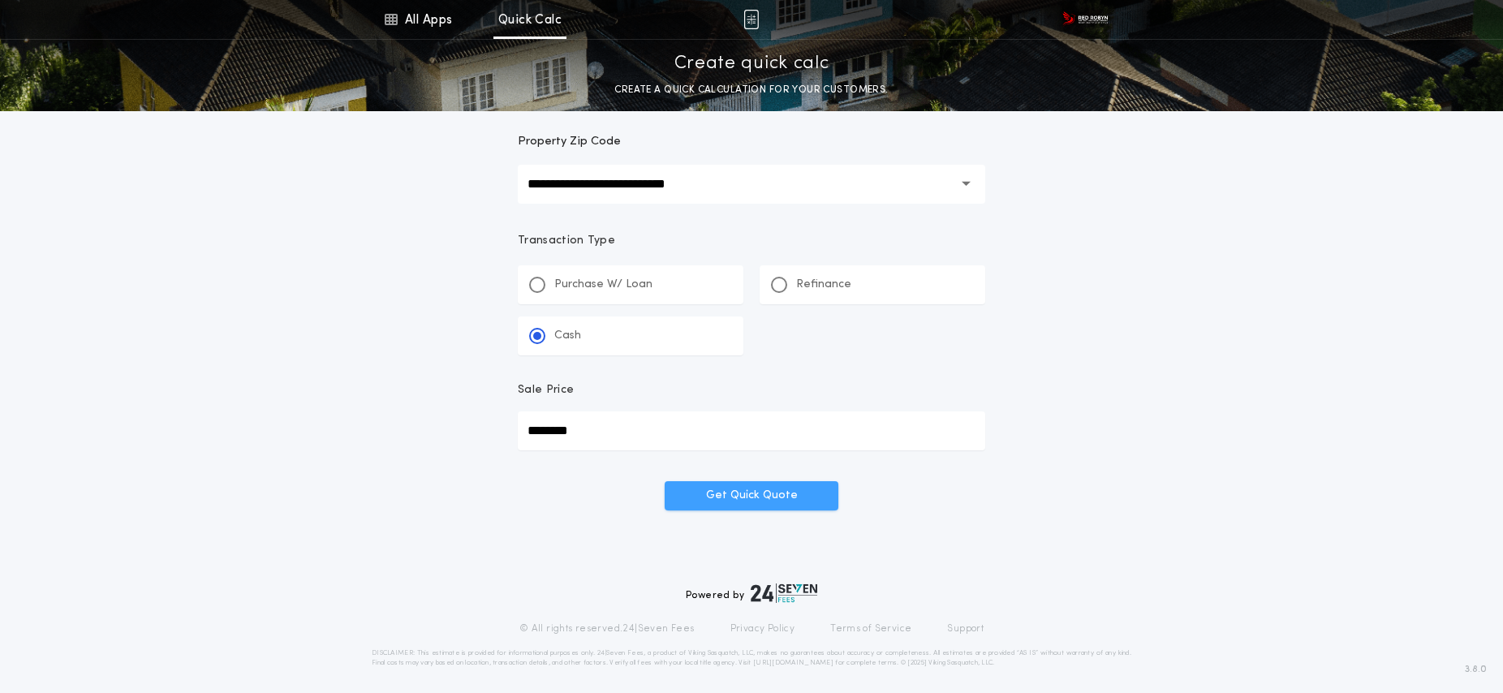
type input "********"
drag, startPoint x: 705, startPoint y: 498, endPoint x: 900, endPoint y: 502, distance: 195.7
click at [705, 498] on button "Get Quick Quote" at bounding box center [752, 495] width 174 height 29
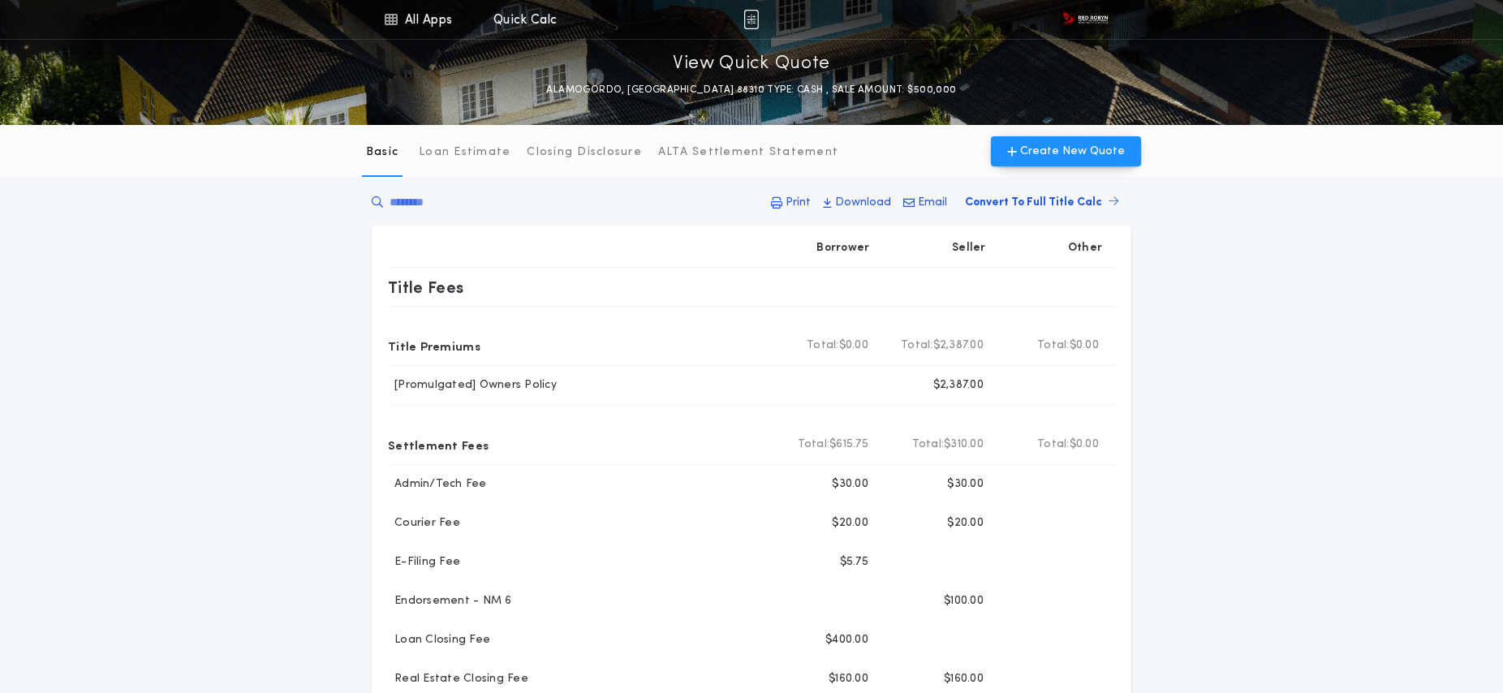
click at [800, 204] on p "Print" at bounding box center [798, 203] width 25 height 16
